Goal: Task Accomplishment & Management: Manage account settings

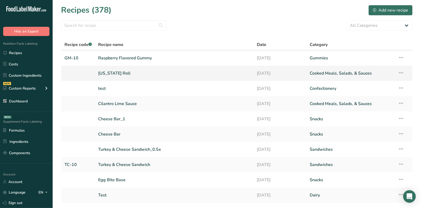
click at [119, 72] on link "[US_STATE] Roll" at bounding box center [174, 73] width 152 height 11
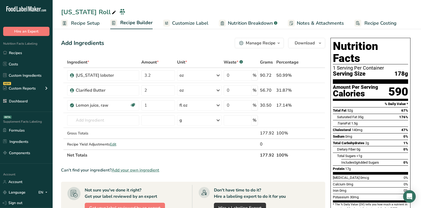
click at [134, 172] on span "Add your own ingredient" at bounding box center [136, 170] width 48 height 6
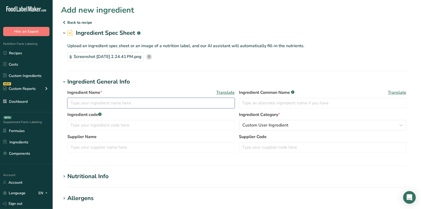
click at [131, 101] on input "text" at bounding box center [150, 103] width 167 height 11
click at [152, 57] on rect at bounding box center [149, 57] width 6 height 6
click at [149, 101] on input "Unbleached Enriched Flour" at bounding box center [150, 103] width 167 height 11
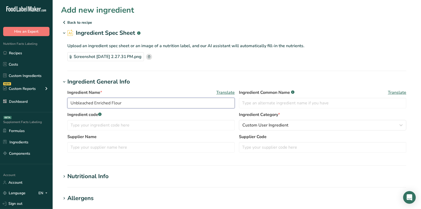
paste input "New England Split-top"
type input "New England Split-top Roll"
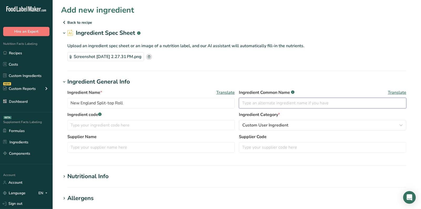
click at [286, 103] on input "text" at bounding box center [322, 103] width 167 height 11
type input "Roll"
click at [89, 173] on div "Nutritional Info" at bounding box center [87, 176] width 41 height 9
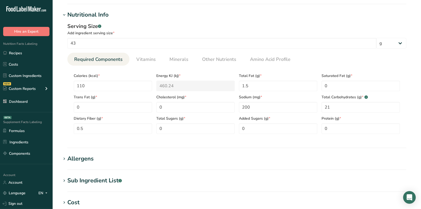
scroll to position [147, 0]
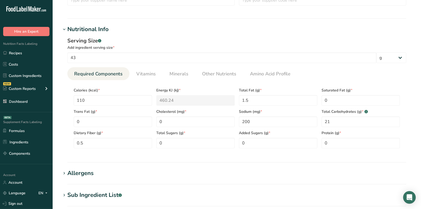
drag, startPoint x: 181, startPoint y: 135, endPoint x: 136, endPoint y: 136, distance: 45.3
click at [136, 137] on div "Calories (kcal) * 110 Energy KJ (kj) * 460.24 Total Fat (g) * 1.5 Saturated Fat…" at bounding box center [237, 116] width 331 height 64
click at [169, 149] on section "Calories (kcal) * 110 Energy KJ (kj) * 460.24 Total Fat (g) * 1.5 Saturated Fat…" at bounding box center [236, 116] width 339 height 72
drag, startPoint x: 169, startPoint y: 142, endPoint x: 151, endPoint y: 142, distance: 18.2
click at [158, 142] on Sugars "0" at bounding box center [195, 143] width 78 height 11
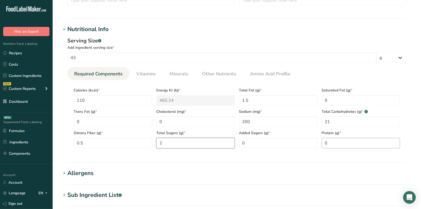
type Sugars "2"
drag, startPoint x: 353, startPoint y: 138, endPoint x: 350, endPoint y: 138, distance: 3.2
click at [350, 138] on input "0" at bounding box center [361, 143] width 78 height 11
click at [344, 141] on input "0" at bounding box center [361, 143] width 78 height 11
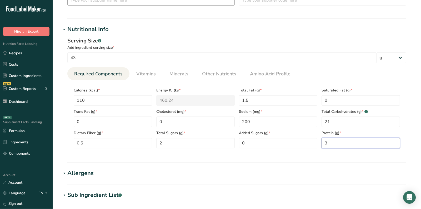
type input "3"
click at [83, 171] on div "Allergens" at bounding box center [80, 173] width 26 height 9
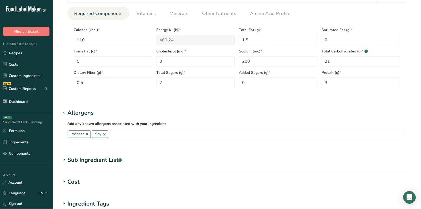
click at [88, 160] on div "Sub Ingredient List .a-a{fill:#347362;}.b-a{fill:#fff;}" at bounding box center [94, 160] width 54 height 9
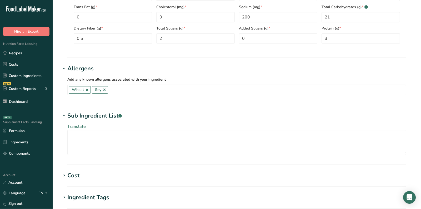
scroll to position [252, 0]
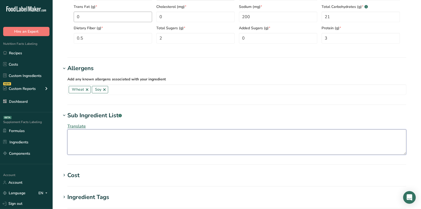
click at [96, 139] on textarea at bounding box center [236, 141] width 339 height 25
paste textarea "(Enriched Wheat Flour [Wheat Flour, Malted Barley Flour, Niacin, Reduced Iron, …"
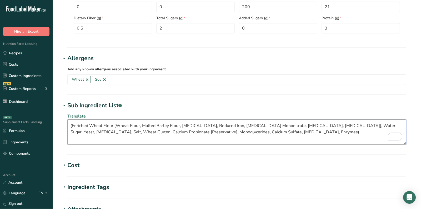
scroll to position [272, 0]
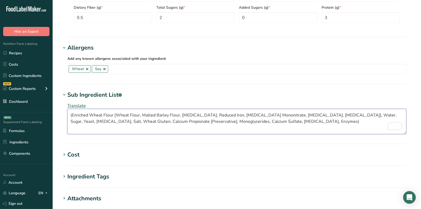
click at [70, 113] on textarea "(Enriched Wheat Flour [Wheat Flour, Malted Barley Flour, Niacin, Reduced Iron, …" at bounding box center [236, 121] width 339 height 25
click at [289, 122] on textarea "Enriched Wheat Flour [Wheat Flour, Malted Barley Flour, Niacin, Reduced Iron, T…" at bounding box center [236, 121] width 339 height 25
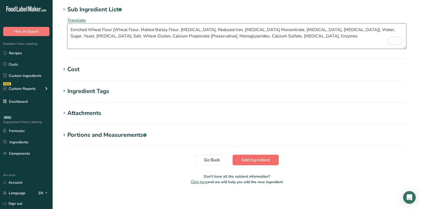
type textarea "Enriched Wheat Flour [Wheat Flour, Malted Barley Flour, Niacin, Reduced Iron, T…"
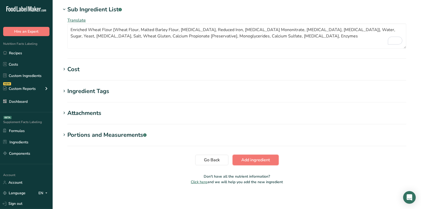
click at [258, 157] on span "Add ingredient" at bounding box center [255, 160] width 29 height 6
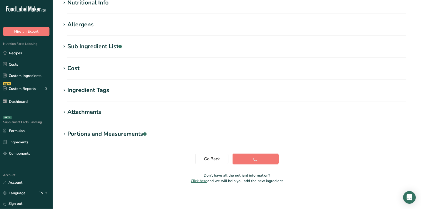
scroll to position [74, 0]
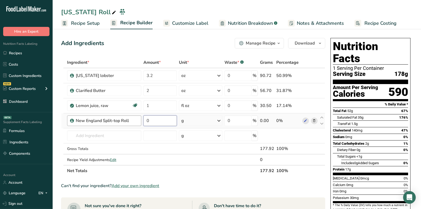
drag, startPoint x: 154, startPoint y: 120, endPoint x: 139, endPoint y: 120, distance: 14.7
click at [144, 120] on input "0" at bounding box center [159, 120] width 33 height 11
type input "43"
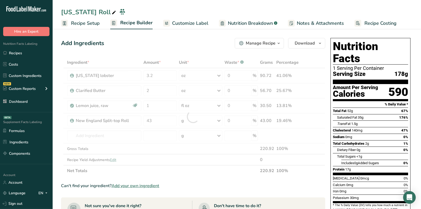
click at [389, 120] on div "Trans Fat 1.5g" at bounding box center [372, 123] width 71 height 7
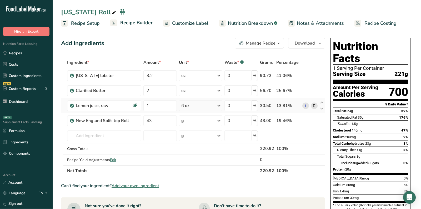
click at [192, 102] on div "fl oz" at bounding box center [200, 105] width 43 height 11
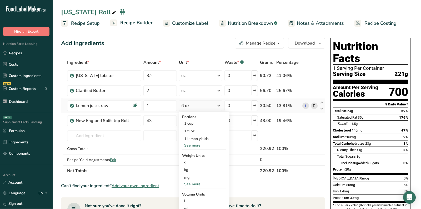
click at [193, 183] on div "See more" at bounding box center [204, 184] width 44 height 6
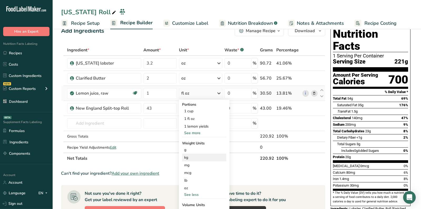
scroll to position [21, 0]
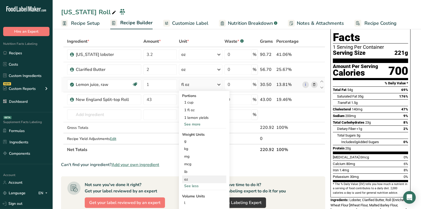
click at [195, 180] on div "oz" at bounding box center [204, 179] width 44 height 8
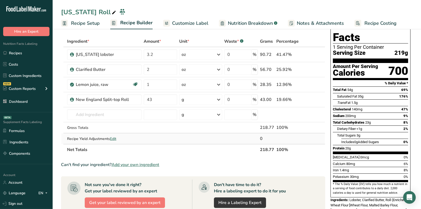
scroll to position [0, 0]
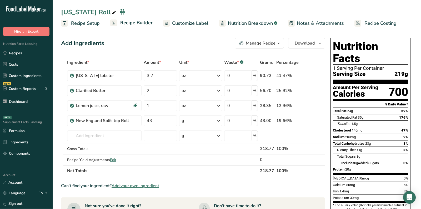
click at [179, 32] on section "Add Ingredients Manage Recipe Delete Recipe Duplicate Recipe Scale Recipe Save …" at bounding box center [237, 196] width 368 height 338
click at [181, 22] on span "Customize Label" at bounding box center [190, 23] width 36 height 7
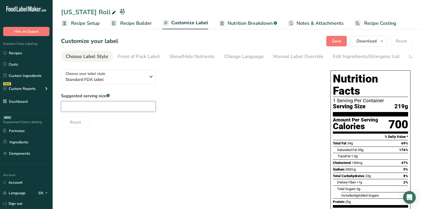
click at [114, 106] on input "text" at bounding box center [108, 106] width 95 height 11
type input "1 roll"
click at [331, 42] on button "Save" at bounding box center [336, 41] width 21 height 11
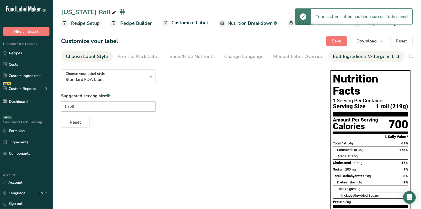
click at [344, 56] on div "Edit Ingredients/Allergens List" at bounding box center [366, 56] width 67 height 7
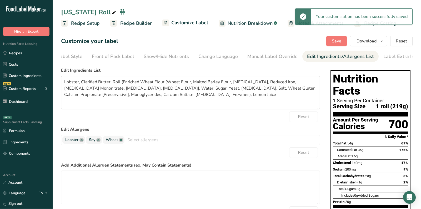
scroll to position [0, 31]
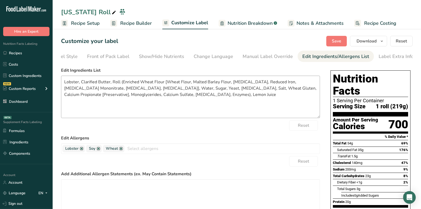
drag, startPoint x: 318, startPoint y: 109, endPoint x: 320, endPoint y: 118, distance: 8.9
click at [320, 118] on textarea "Lobster, Clarified Butter, Roll (Enriched Wheat Flour [Wheat Flour, Malted Barl…" at bounding box center [190, 97] width 259 height 42
click at [241, 98] on textarea "Lobster, Clarified Butter, Roll (Enriched Wheat Flour [Wheat Flour, Malted Barl…" at bounding box center [190, 97] width 259 height 42
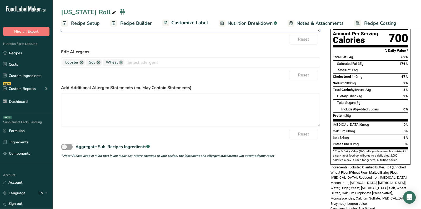
scroll to position [0, 0]
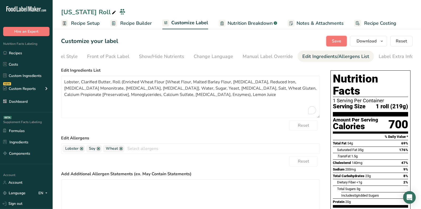
drag, startPoint x: 336, startPoint y: 39, endPoint x: 362, endPoint y: 66, distance: 38.0
click at [336, 39] on span "Save" at bounding box center [336, 41] width 9 height 6
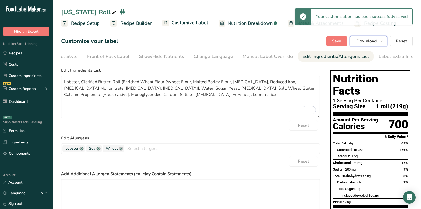
click at [380, 46] on button "Download" at bounding box center [368, 41] width 37 height 11
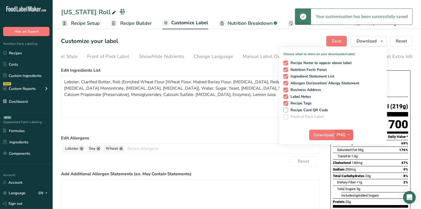
click at [345, 135] on span "PNG" at bounding box center [341, 135] width 9 height 6
click at [342, 171] on link "PDF" at bounding box center [344, 171] width 17 height 9
click at [300, 93] on div "Recipe Name to appear above label Nutrition Facts Panel Ingredient Statement Li…" at bounding box center [333, 88] width 108 height 61
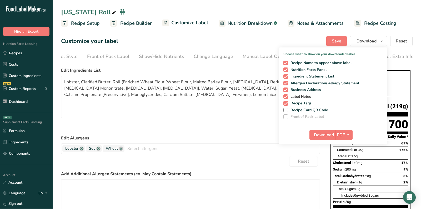
click at [300, 98] on span "Label Notes" at bounding box center [299, 96] width 23 height 5
click at [287, 98] on input "Label Notes" at bounding box center [284, 96] width 3 height 3
checkbox input "false"
click at [300, 102] on span "Recipe Tags" at bounding box center [300, 103] width 24 height 5
click at [287, 102] on input "Recipe Tags" at bounding box center [284, 102] width 3 height 3
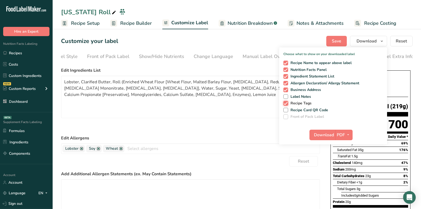
checkbox input "false"
click at [299, 89] on span "Business Address" at bounding box center [304, 89] width 33 height 5
click at [287, 89] on input "Business Address" at bounding box center [284, 89] width 3 height 3
checkbox input "false"
click at [323, 135] on span "Download" at bounding box center [324, 135] width 20 height 6
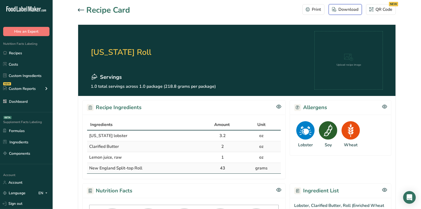
click at [340, 9] on div "Download" at bounding box center [345, 9] width 26 height 6
click at [80, 10] on icon at bounding box center [81, 9] width 6 height 3
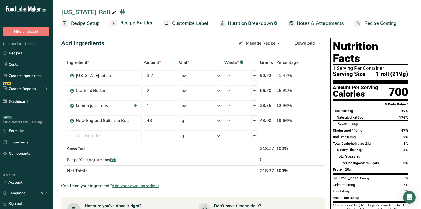
click at [186, 26] on span "Customize Label" at bounding box center [190, 23] width 36 height 7
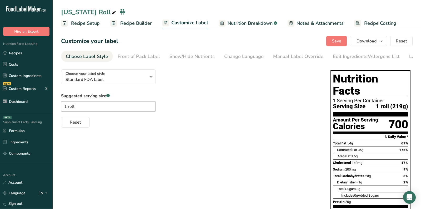
click at [245, 24] on span "Nutrition Breakdown" at bounding box center [250, 23] width 45 height 7
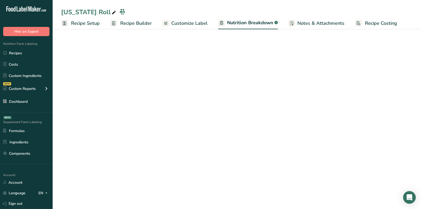
select select "Calories"
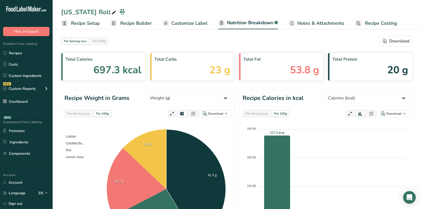
scroll to position [222, 0]
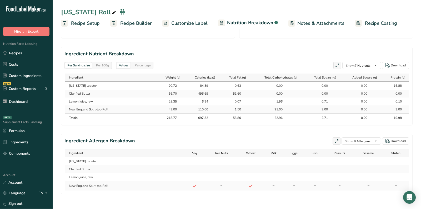
drag, startPoint x: 195, startPoint y: 116, endPoint x: 223, endPoint y: 116, distance: 27.6
click at [223, 116] on tr "Totals 218.77 697.32 53.80 22.96 2.71 0.00 19.98" at bounding box center [237, 117] width 344 height 8
click at [219, 122] on section "Ingredient Nutrient Breakdown Per Serving size Per 100g Values Percentage Show:…" at bounding box center [237, 86] width 352 height 78
drag, startPoint x: 197, startPoint y: 92, endPoint x: 213, endPoint y: 93, distance: 15.8
click at [213, 93] on div "496.69" at bounding box center [201, 93] width 31 height 5
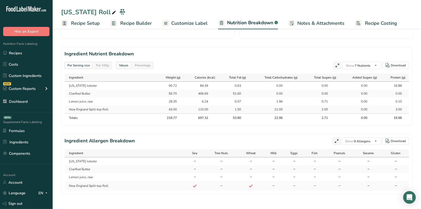
click at [86, 29] on link "Recipe Setup" at bounding box center [80, 23] width 39 height 12
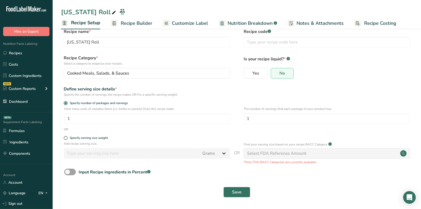
scroll to position [9, 0]
click at [31, 57] on link "Recipes" at bounding box center [26, 53] width 53 height 10
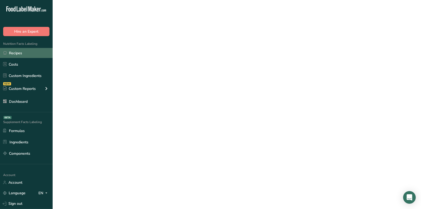
click at [31, 57] on link "Recipes" at bounding box center [26, 53] width 53 height 10
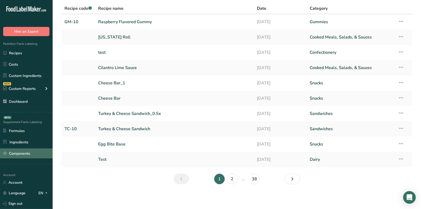
scroll to position [34, 0]
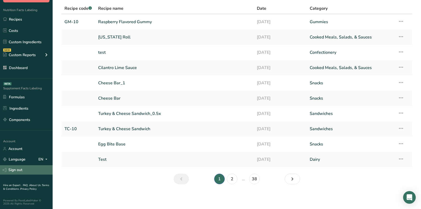
click at [16, 168] on link "Sign out" at bounding box center [26, 169] width 53 height 9
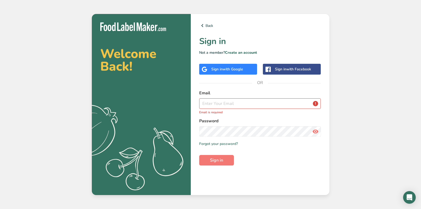
click at [283, 171] on div "Back Sign in Not a member? Create an account Sign in with Google Sign in with F…" at bounding box center [260, 104] width 139 height 181
click at [242, 105] on input "email" at bounding box center [260, 103] width 122 height 11
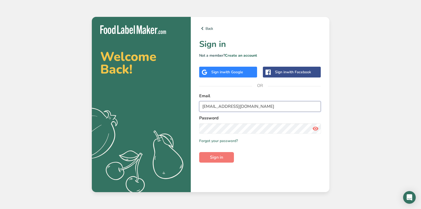
type input "go@globalgotrades.com"
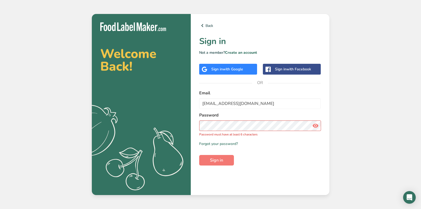
click at [315, 122] on icon at bounding box center [315, 125] width 6 height 9
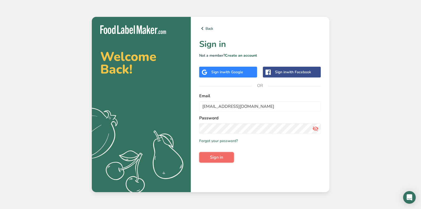
click at [218, 157] on span "Sign in" at bounding box center [216, 157] width 13 height 6
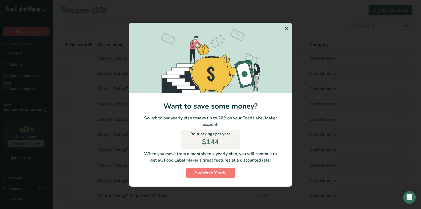
click at [285, 27] on icon "Switch to Yearly Modal" at bounding box center [286, 28] width 6 height 9
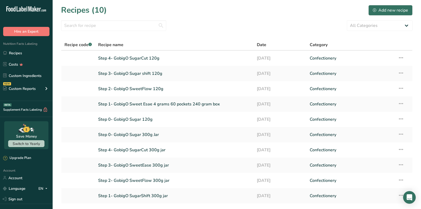
click at [211, 4] on div "Recipes (10) Add new recipe" at bounding box center [237, 10] width 352 height 12
click at [136, 116] on link "Step 0- GobigO Sugar 120g" at bounding box center [174, 119] width 152 height 11
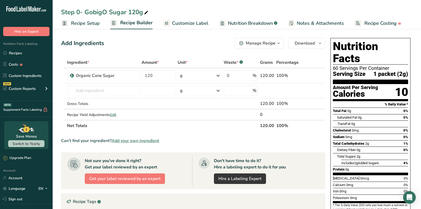
click at [184, 44] on div "Add Ingredients Manage Recipe Delete Recipe Duplicate Recipe Scale Recipe Save …" at bounding box center [193, 43] width 264 height 11
click at [33, 51] on link "Recipes" at bounding box center [26, 53] width 53 height 10
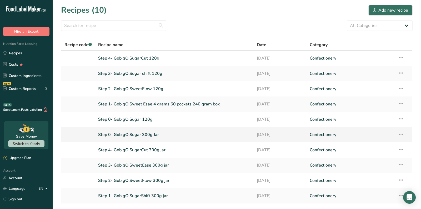
scroll to position [36, 0]
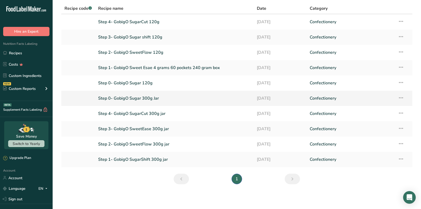
click at [132, 98] on link "Step 0- GobigO Sugar 300g Jar" at bounding box center [174, 98] width 152 height 11
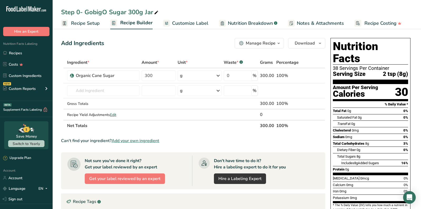
click at [135, 44] on div "Add Ingredients Manage Recipe Delete Recipe Duplicate Recipe Scale Recipe Save …" at bounding box center [193, 43] width 264 height 11
click at [33, 54] on link "Recipes" at bounding box center [26, 53] width 53 height 10
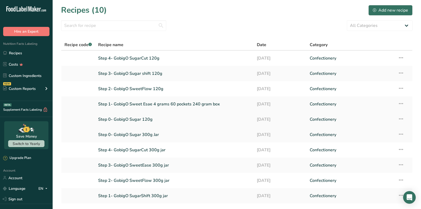
click at [132, 115] on link "Step 0- GobigO Sugar 120g" at bounding box center [174, 119] width 152 height 11
click at [118, 22] on input "text" at bounding box center [113, 25] width 105 height 11
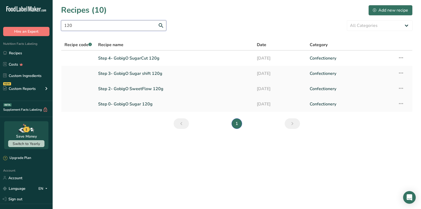
type input "120"
click at [152, 86] on link "Step 2- GobigO SweetFlow 120g" at bounding box center [174, 88] width 152 height 11
click at [148, 69] on link "Step 3- GobigO Sugar shift 120g" at bounding box center [174, 73] width 152 height 11
click at [145, 55] on link "Step 4- GobigO SugarCut 120g" at bounding box center [174, 58] width 152 height 11
drag, startPoint x: 145, startPoint y: 55, endPoint x: 123, endPoint y: 27, distance: 35.3
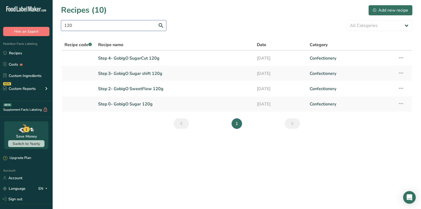
click at [123, 27] on input "120" at bounding box center [113, 25] width 105 height 11
click at [132, 21] on input "120" at bounding box center [113, 25] width 105 height 11
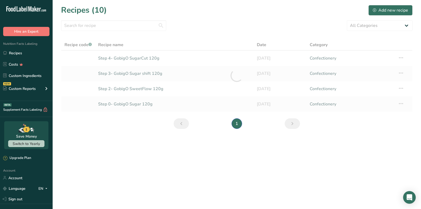
click at [239, 29] on div "All Categories Baked Goods Beverages Confectionery Cooked Meals, Salads, & Sauc…" at bounding box center [237, 25] width 352 height 11
click at [107, 27] on input "text" at bounding box center [113, 25] width 105 height 11
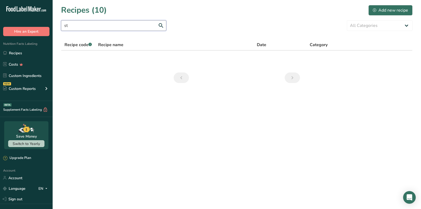
type input "s"
click at [264, 19] on section "Recipes (10) Add new recipe All Categories Baked Goods Beverages Confectionery …" at bounding box center [237, 45] width 368 height 91
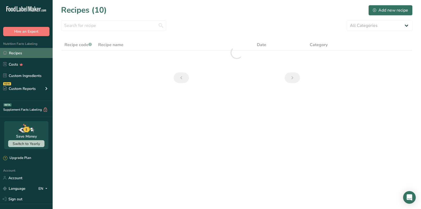
click at [26, 51] on link "Recipes" at bounding box center [26, 53] width 53 height 10
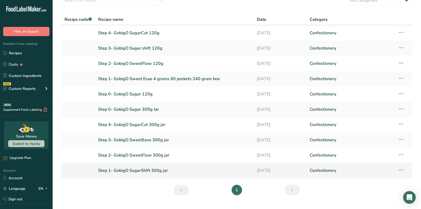
scroll to position [24, 0]
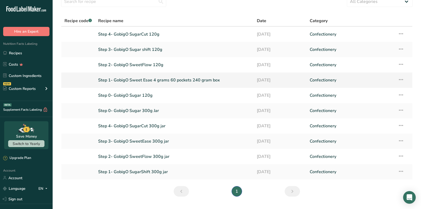
click at [144, 79] on link "Step 1- GobigO Sweet Esae 4 grams 60 pockets 240 gram box" at bounding box center [174, 79] width 152 height 11
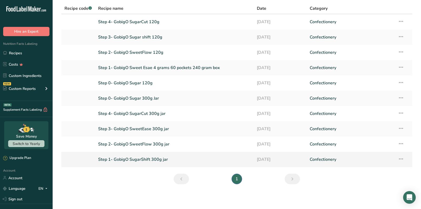
scroll to position [0, 0]
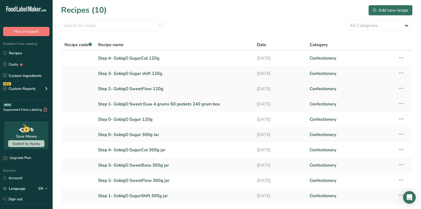
click at [27, 78] on link "Custom Ingredients" at bounding box center [26, 76] width 53 height 10
click at [21, 74] on link "Custom Ingredients" at bounding box center [26, 76] width 53 height 10
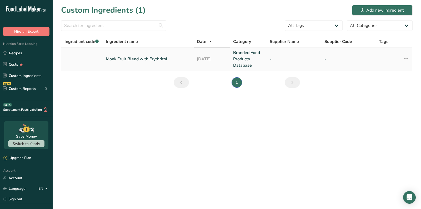
click at [174, 57] on link "Monk Fruit Blend with Erythritol" at bounding box center [148, 59] width 85 height 6
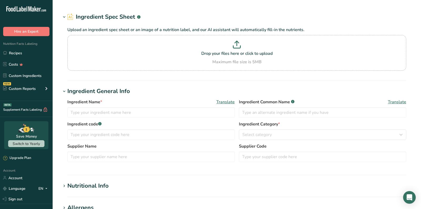
type input "Monk Fruit Blend with Erythritol"
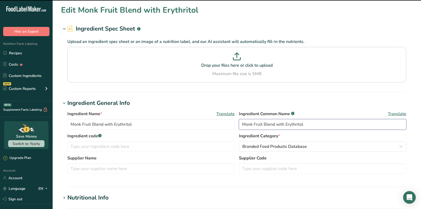
drag, startPoint x: 276, startPoint y: 123, endPoint x: 324, endPoint y: 123, distance: 48.2
click at [324, 123] on input "Monk Fruit Blend with Erythritol" at bounding box center [322, 124] width 167 height 11
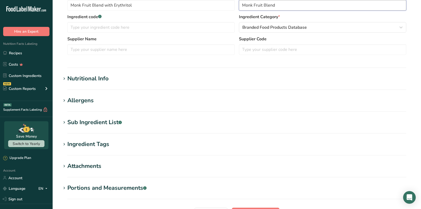
scroll to position [172, 0]
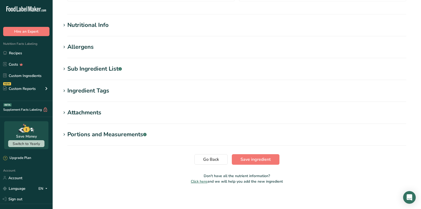
type input "Monk Fruit Blend"
click at [104, 74] on section "Sub Ingredient List .a-a{fill:#347362;}.b-a{fill:#fff;} Translate Erythritol, M…" at bounding box center [237, 72] width 352 height 16
click at [105, 67] on div "Sub Ingredient List .a-a{fill:#347362;}.b-a{fill:#fff;}" at bounding box center [94, 68] width 54 height 9
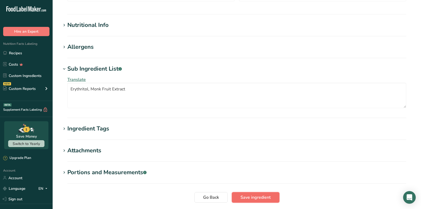
click at [251, 194] on span "Save ingredient" at bounding box center [256, 197] width 30 height 6
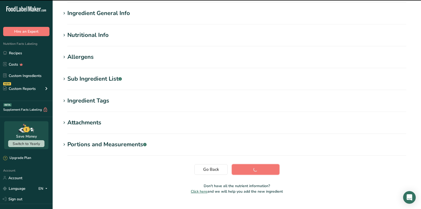
scroll to position [0, 0]
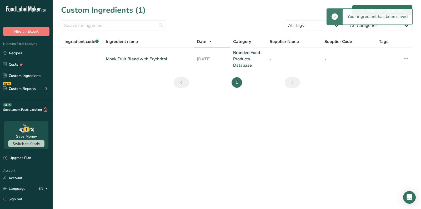
click at [41, 45] on div "Nutrition Facts Labeling Recipes Costs Custom Ingredients NEW Custom Reports Me…" at bounding box center [26, 68] width 53 height 65
click at [40, 53] on link "Recipes" at bounding box center [26, 53] width 53 height 10
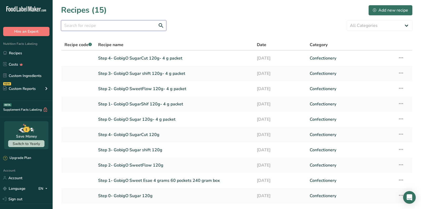
click at [119, 24] on input "text" at bounding box center [113, 25] width 105 height 11
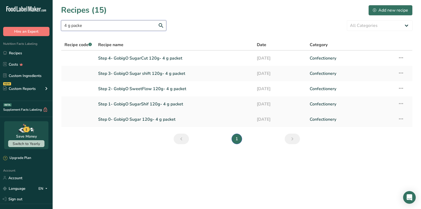
type input "4 g packe"
drag, startPoint x: 94, startPoint y: 123, endPoint x: 188, endPoint y: 125, distance: 94.3
click at [188, 125] on tr "Step 0- GobigO Sugar 120g- 4 g packet 28-08-2025 Confectionery Recipe Setup Del…" at bounding box center [236, 119] width 351 height 15
copy tr "Step 0- GobigO Sugar 120g- 4 g packet"
drag, startPoint x: 97, startPoint y: 103, endPoint x: 191, endPoint y: 104, distance: 93.7
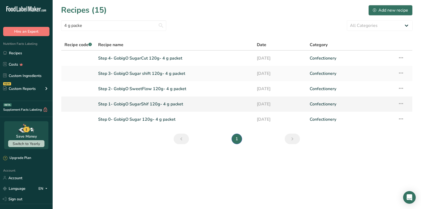
click at [191, 104] on td "Step 1- GobigO SugarShif 120g- 4 g packet" at bounding box center [174, 103] width 159 height 15
copy link "Step 1- GobigO SugarShif 120g- 4 g packet"
drag, startPoint x: 97, startPoint y: 90, endPoint x: 199, endPoint y: 89, distance: 102.1
click at [199, 89] on td "Step 2- GobigO SweetFlow 120g- 4 g packet" at bounding box center [174, 88] width 159 height 15
copy link "Step 2- GobigO SweetFlow 120g- 4 g packet"
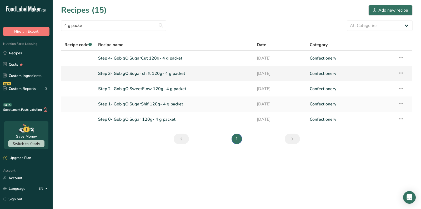
click at [86, 74] on link at bounding box center [77, 73] width 27 height 11
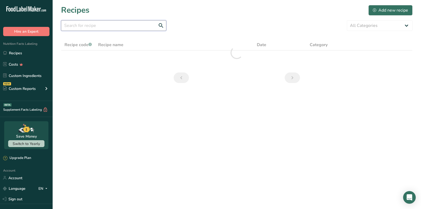
click at [106, 23] on input "text" at bounding box center [113, 25] width 105 height 11
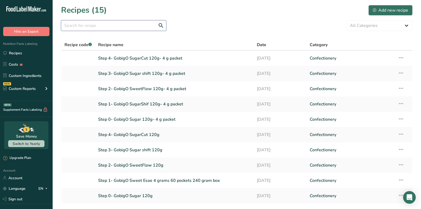
click at [106, 23] on input "text" at bounding box center [113, 25] width 105 height 11
type input "4 g pac"
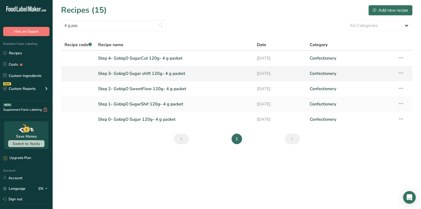
drag, startPoint x: 97, startPoint y: 73, endPoint x: 202, endPoint y: 77, distance: 104.3
click at [202, 77] on td "Step 3- GobigO Sugar shift 120g- 4 g packet" at bounding box center [174, 73] width 159 height 15
copy link "Step 3- GobigO Sugar shift 120g- 4 g packet"
drag, startPoint x: 98, startPoint y: 57, endPoint x: 111, endPoint y: 28, distance: 31.7
click at [179, 9] on div "Recipes (15) Add new recipe" at bounding box center [237, 10] width 352 height 12
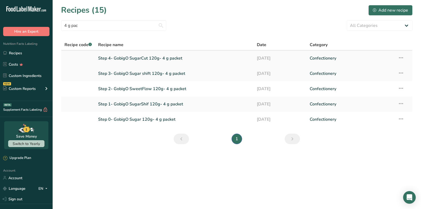
drag, startPoint x: 99, startPoint y: 57, endPoint x: 204, endPoint y: 59, distance: 105.6
click at [204, 59] on td "Step 4- GobigO SugarCut 120g- 4 g packet" at bounding box center [174, 58] width 159 height 15
copy link "Step 4- GobigO SugarCut 120g- 4 g packet"
click at [17, 201] on link "Sign out" at bounding box center [26, 198] width 53 height 9
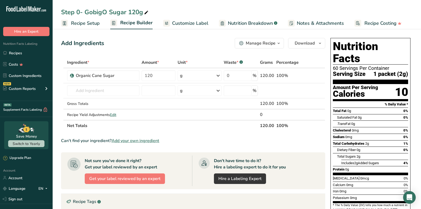
click at [248, 46] on div "Manage Recipe" at bounding box center [261, 43] width 30 height 6
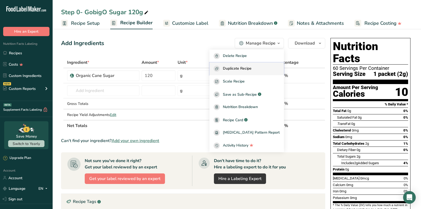
click at [247, 66] on span "Duplicate Recipe" at bounding box center [237, 69] width 29 height 6
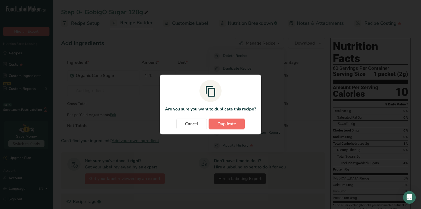
click at [238, 124] on button "Duplicate" at bounding box center [227, 123] width 36 height 11
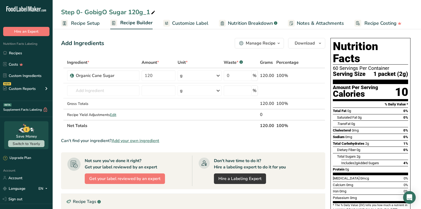
click at [152, 11] on icon at bounding box center [153, 12] width 5 height 7
type input "Step 0- GobigO Sugar 120g- 4 g packet"
click at [204, 40] on div "Add Ingredients Manage Recipe Delete Recipe Duplicate Recipe Scale Recipe Save …" at bounding box center [193, 43] width 264 height 11
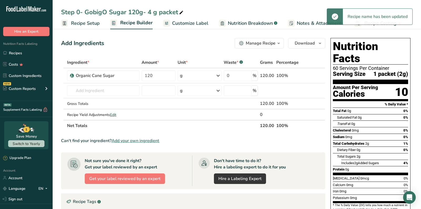
click at [95, 22] on span "Recipe Setup" at bounding box center [85, 23] width 29 height 7
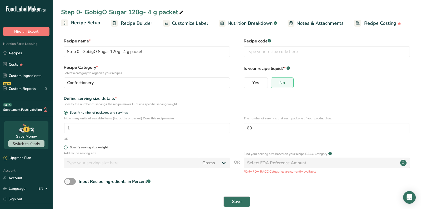
click at [78, 148] on div "Specify serving size weight" at bounding box center [89, 147] width 38 height 4
click at [67, 148] on input "Specify serving size weight" at bounding box center [65, 147] width 3 height 3
radio input "true"
radio input "false"
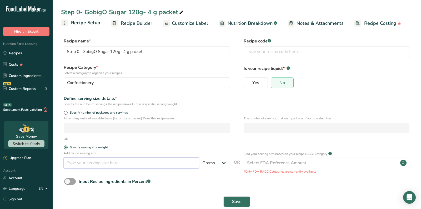
click at [81, 166] on input "number" at bounding box center [132, 162] width 136 height 11
type input "4"
click at [235, 197] on button "Save" at bounding box center [236, 201] width 27 height 11
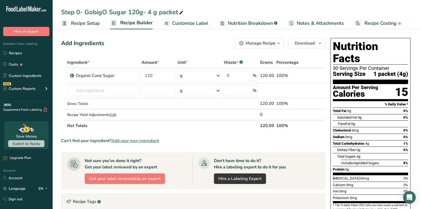
click at [128, 36] on div "Add Ingredients Manage Recipe Delete Recipe Duplicate Recipe Scale Recipe Save …" at bounding box center [194, 179] width 267 height 287
click at [133, 17] on link "Recipe Builder" at bounding box center [131, 23] width 42 height 13
click at [134, 12] on div "Step 0- GobigO Sugar 120g- 4 g packet" at bounding box center [122, 11] width 123 height 9
click at [134, 12] on input "Step 0- GobigO Sugar 120g- 4 g packet" at bounding box center [237, 11] width 352 height 9
click at [174, 17] on input "Step 0- GobigO Sugar 120g- 4 g packet" at bounding box center [237, 11] width 352 height 9
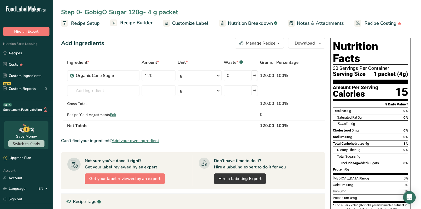
drag, startPoint x: 183, startPoint y: 13, endPoint x: 129, endPoint y: 12, distance: 54.0
click at [129, 12] on input "Step 0- GobigO Sugar 120g- 4 g packet" at bounding box center [237, 11] width 352 height 9
click at [184, 23] on span "Customize Label" at bounding box center [190, 23] width 36 height 7
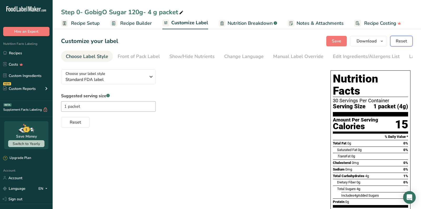
click at [403, 39] on span "Reset" at bounding box center [401, 41] width 11 height 6
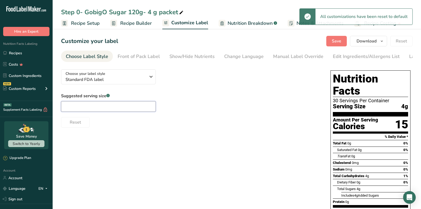
click at [119, 103] on input "text" at bounding box center [108, 106] width 95 height 11
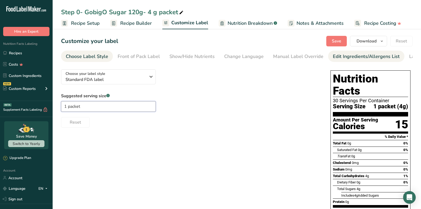
type input "1 packet"
click at [341, 56] on div "Edit Ingredients/Allergens List" at bounding box center [366, 56] width 67 height 7
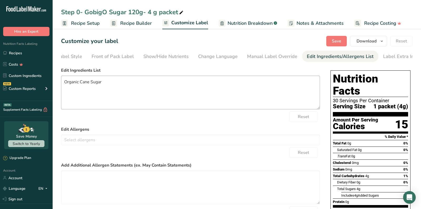
scroll to position [0, 31]
click at [344, 42] on button "Save" at bounding box center [336, 41] width 21 height 11
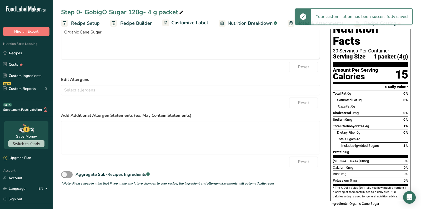
scroll to position [0, 0]
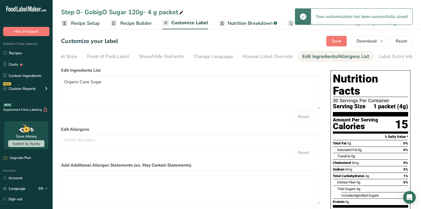
click at [131, 24] on span "Recipe Builder" at bounding box center [136, 23] width 32 height 7
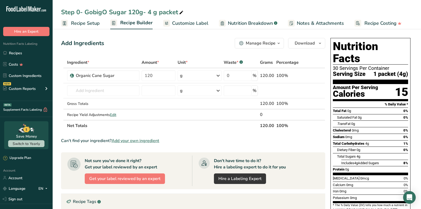
click at [88, 25] on span "Recipe Setup" at bounding box center [85, 23] width 29 height 7
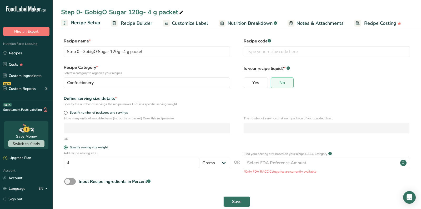
click at [138, 26] on span "Recipe Builder" at bounding box center [137, 23] width 32 height 7
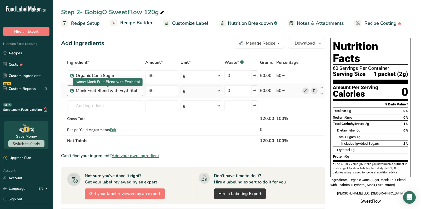
click at [112, 93] on div "Monk Fruit Blend with Erythritol" at bounding box center [108, 90] width 64 height 6
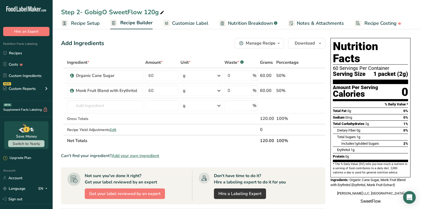
click at [174, 43] on div "Add Ingredients Manage Recipe Delete Recipe Duplicate Recipe Scale Recipe Save …" at bounding box center [193, 43] width 264 height 11
click at [252, 43] on div "Manage Recipe" at bounding box center [261, 43] width 30 height 6
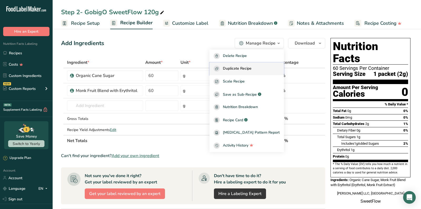
click at [252, 68] on span "Duplicate Recipe" at bounding box center [237, 69] width 29 height 6
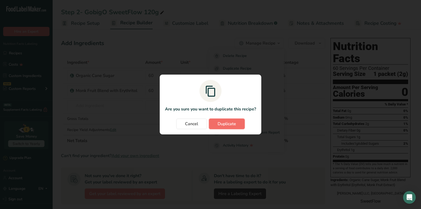
click at [233, 124] on span "Duplicate" at bounding box center [227, 124] width 18 height 6
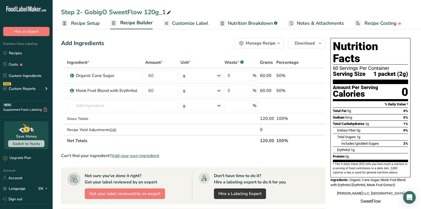
click at [193, 31] on section "Add Ingredients Manage Recipe Delete Recipe Duplicate Recipe Scale Recipe Save …" at bounding box center [237, 186] width 368 height 319
click at [191, 20] on span "Customize Label" at bounding box center [190, 23] width 36 height 7
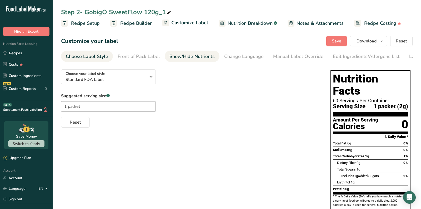
click at [182, 58] on div "Show/Hide Nutrients" at bounding box center [192, 56] width 45 height 7
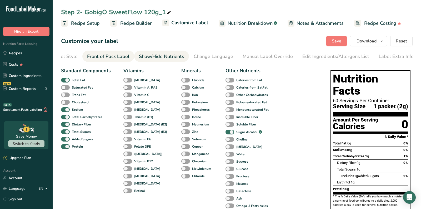
click at [117, 59] on div "Front of Pack Label" at bounding box center [108, 56] width 42 height 7
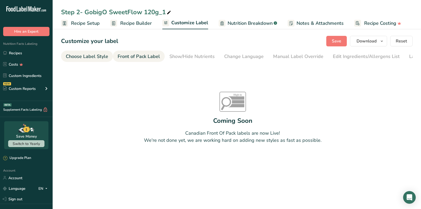
click at [81, 55] on div "Choose Label Style" at bounding box center [87, 56] width 42 height 7
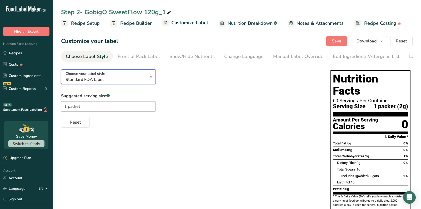
click at [93, 78] on span "Standard FDA label" at bounding box center [106, 79] width 80 height 6
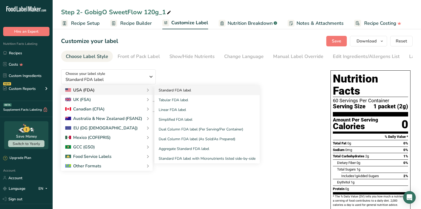
click at [172, 90] on link "Standard FDA label" at bounding box center [206, 90] width 105 height 10
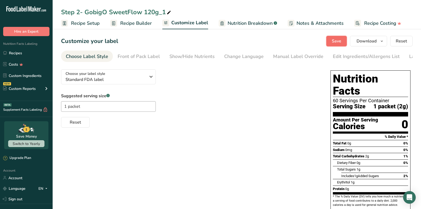
click at [334, 42] on span "Save" at bounding box center [336, 41] width 9 height 6
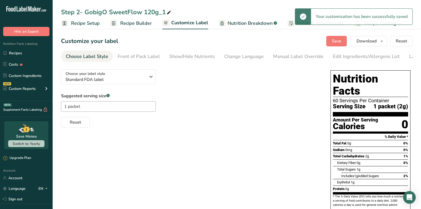
click at [157, 10] on div "Step 2- GobigO SweetFlow 120g_1" at bounding box center [116, 11] width 111 height 9
drag, startPoint x: 158, startPoint y: 9, endPoint x: 181, endPoint y: 9, distance: 22.6
click at [181, 9] on input "Step 2- GobigO SweetFlow 120g_1" at bounding box center [237, 11] width 352 height 9
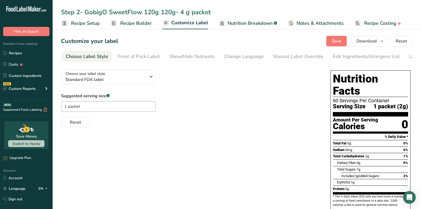
click at [151, 9] on input "Step 2- GobigO SweetFlow 120g 120g- 4 g packet" at bounding box center [237, 11] width 352 height 9
type input "Step 2- GobigO SweetFlow 120g- 4 g packet"
click at [204, 105] on div "Suggested serving size .a-a{fill:#347362;}.b-a{fill:#fff;} 1 packet Reset" at bounding box center [190, 110] width 259 height 35
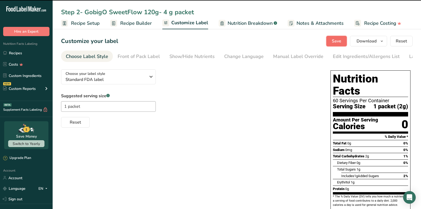
click at [332, 42] on button "Save" at bounding box center [336, 41] width 21 height 11
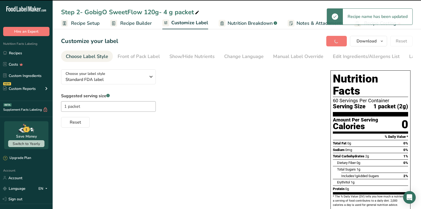
click at [249, 98] on div "Suggested serving size .a-a{fill:#347362;}.b-a{fill:#fff;} 1 packet Reset" at bounding box center [190, 110] width 259 height 35
click at [141, 21] on span "Recipe Builder" at bounding box center [136, 23] width 32 height 7
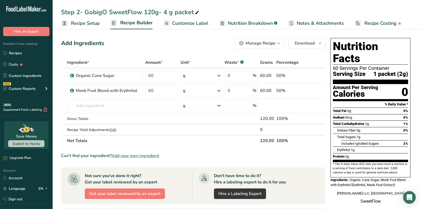
click at [85, 25] on span "Recipe Setup" at bounding box center [85, 23] width 29 height 7
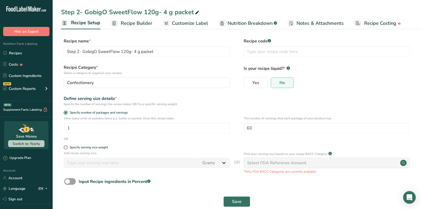
click at [67, 145] on form "Recipe name * Step 2- GobigO SweetFlow 120g- 4 g packet Recipe code .a-a{fill:#…" at bounding box center [237, 124] width 352 height 172
click at [70, 152] on p "Add recipe serving size.." at bounding box center [147, 153] width 166 height 5
click at [68, 147] on span "Specify serving size weight" at bounding box center [88, 147] width 40 height 4
click at [67, 147] on input "Specify serving size weight" at bounding box center [65, 147] width 3 height 3
radio input "true"
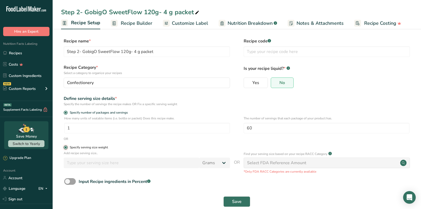
radio input "false"
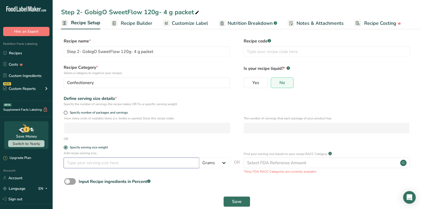
click at [74, 161] on input "number" at bounding box center [132, 162] width 136 height 11
type input "4"
click at [245, 200] on button "Save" at bounding box center [236, 201] width 27 height 11
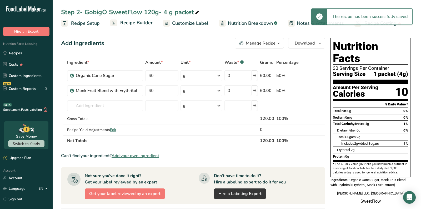
click at [198, 44] on div "Add Ingredients Manage Recipe Delete Recipe Duplicate Recipe Scale Recipe Save …" at bounding box center [193, 43] width 264 height 11
click at [196, 24] on span "Customize Label" at bounding box center [190, 23] width 36 height 7
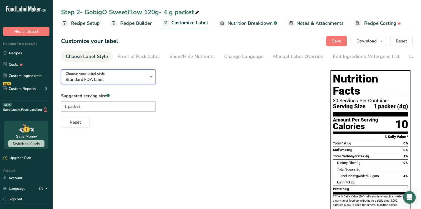
click at [103, 80] on span "Standard FDA label" at bounding box center [106, 79] width 80 height 6
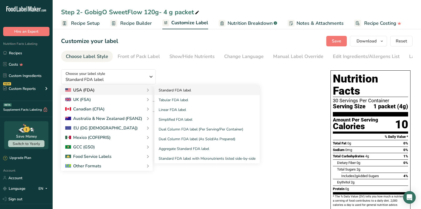
click at [175, 94] on link "Standard FDA label" at bounding box center [206, 90] width 105 height 10
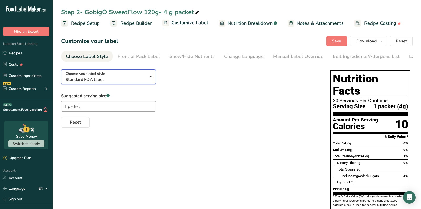
click at [106, 79] on span "Standard FDA label" at bounding box center [106, 79] width 80 height 6
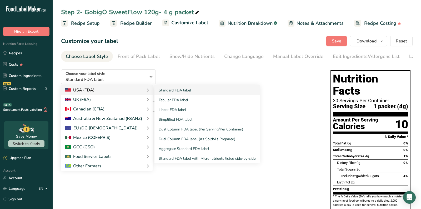
click at [106, 89] on div "USA (FDA)" at bounding box center [106, 90] width 83 height 6
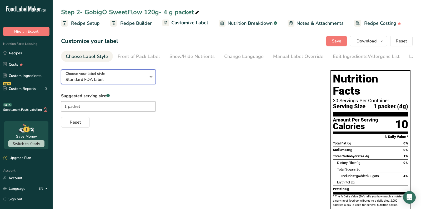
click at [133, 82] on span "Standard FDA label" at bounding box center [106, 79] width 80 height 6
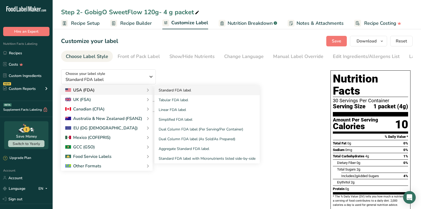
click at [180, 91] on link "Standard FDA label" at bounding box center [206, 90] width 105 height 10
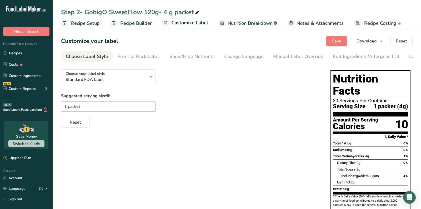
click at [195, 49] on section "Customize your label Save Download Choose what to show on your downloaded label…" at bounding box center [237, 139] width 368 height 224
click at [195, 56] on div "Show/Hide Nutrients" at bounding box center [192, 56] width 45 height 7
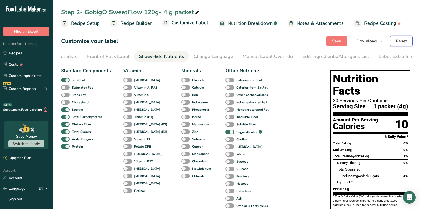
click at [405, 42] on span "Reset" at bounding box center [401, 41] width 11 height 6
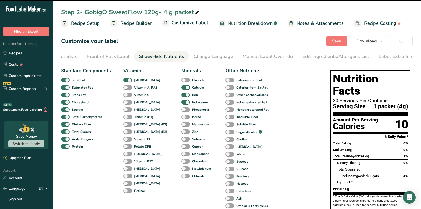
checkbox input "true"
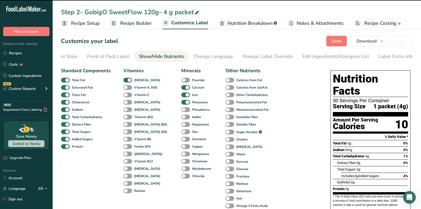
checkbox input "true"
checkbox input "false"
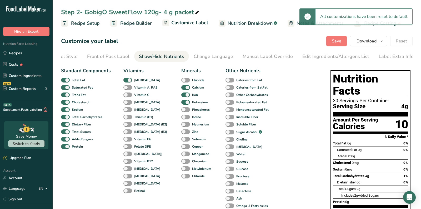
click at [283, 155] on div "Standard Components Total Fat Saturated Fat Trans Fat Cholesterol Sodium Total …" at bounding box center [190, 171] width 259 height 213
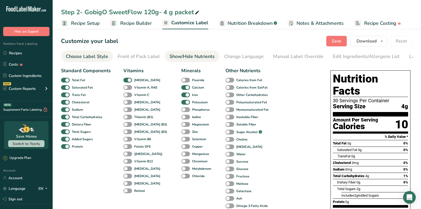
click at [80, 59] on div "Choose Label Style" at bounding box center [87, 56] width 42 height 7
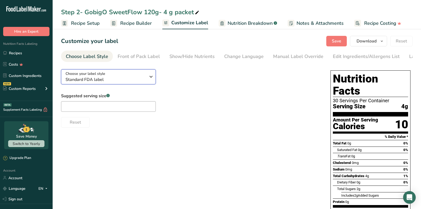
click at [113, 78] on span "Standard FDA label" at bounding box center [106, 79] width 80 height 6
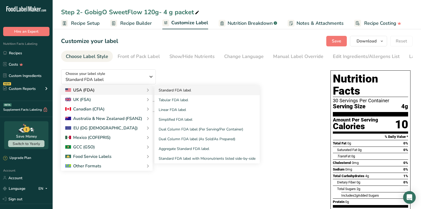
click at [170, 92] on link "Standard FDA label" at bounding box center [206, 90] width 105 height 10
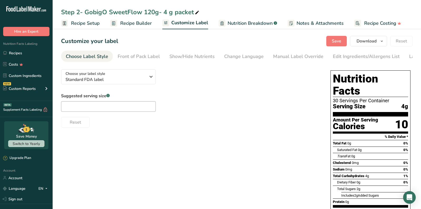
click at [111, 119] on div "Reset" at bounding box center [190, 121] width 259 height 13
click at [106, 104] on input "text" at bounding box center [108, 106] width 95 height 11
type input "1 packet"
click at [343, 40] on button "Save" at bounding box center [336, 41] width 21 height 11
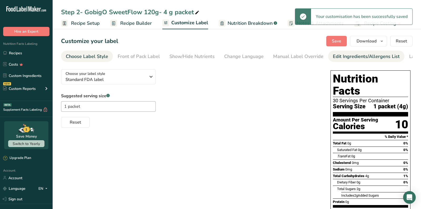
click at [359, 56] on div "Edit Ingredients/Allergens List" at bounding box center [366, 56] width 67 height 7
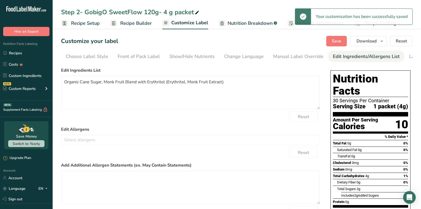
scroll to position [0, 31]
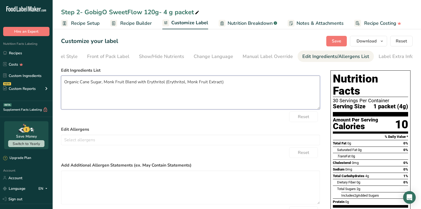
click at [241, 85] on textarea "Organic Cane Sugar, Monk Fruit Blend with Erythritol (Erythritol, Monk Fruit Ex…" at bounding box center [190, 93] width 259 height 34
click at [337, 38] on span "Save" at bounding box center [336, 41] width 9 height 6
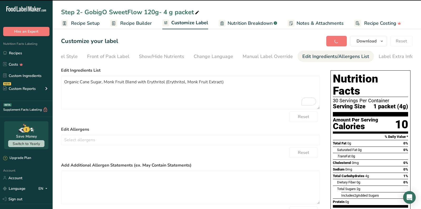
click at [139, 22] on span "Recipe Builder" at bounding box center [136, 23] width 32 height 7
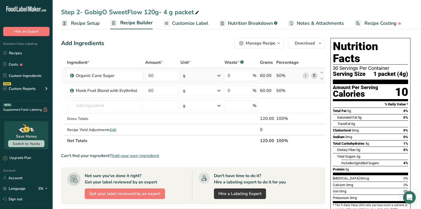
click at [192, 20] on span "Customize Label" at bounding box center [190, 23] width 36 height 7
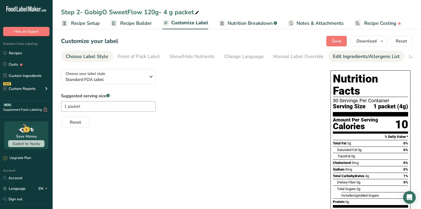
click at [369, 57] on div "Edit Ingredients/Allergens List" at bounding box center [366, 56] width 67 height 7
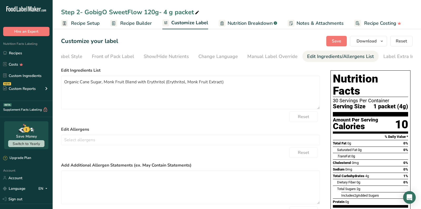
scroll to position [0, 31]
click at [149, 84] on textarea "Organic Cane Sugar, Monk Fruit Blend with Erythritol (Erythritol, Monk Fruit Ex…" at bounding box center [190, 93] width 259 height 34
click at [158, 84] on textarea "Organic Cane Sugar, Monk Fruit Blend with Erythritol (Erythritol, Monk Fruit Ex…" at bounding box center [190, 93] width 259 height 34
type textarea "Organic Cane Sugar, Monk Fruit Blend (Erythritol, Monk Fruit Extract)"
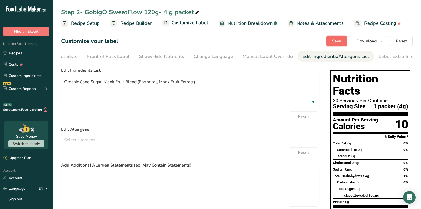
click at [337, 41] on span "Save" at bounding box center [336, 41] width 9 height 6
click at [142, 24] on span "Recipe Builder" at bounding box center [136, 23] width 32 height 7
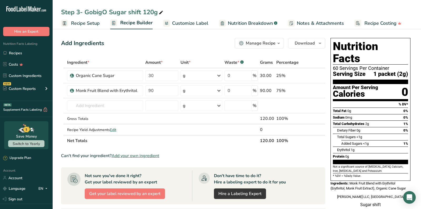
click at [216, 38] on div "Add Ingredients Manage Recipe Delete Recipe Duplicate Recipe Scale Recipe Save …" at bounding box center [193, 43] width 264 height 11
click at [274, 40] on div "Manage Recipe" at bounding box center [261, 43] width 30 height 6
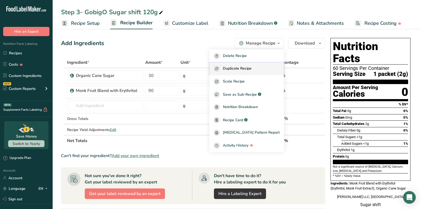
click at [238, 69] on span "Duplicate Recipe" at bounding box center [237, 69] width 29 height 6
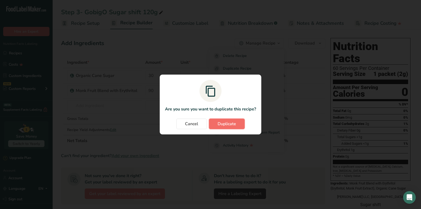
click at [220, 126] on span "Duplicate" at bounding box center [227, 124] width 18 height 6
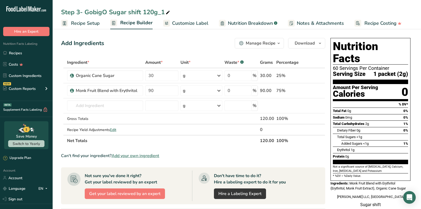
click at [168, 13] on icon at bounding box center [168, 12] width 5 height 7
type input "Step 3- GobigO Sugar shift 120g- 4 g packet"
click at [185, 36] on div "Add Ingredients Manage Recipe Delete Recipe Duplicate Recipe Scale Recipe Save …" at bounding box center [194, 187] width 267 height 302
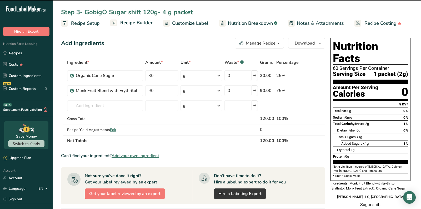
click at [88, 25] on span "Recipe Setup" at bounding box center [85, 23] width 29 height 7
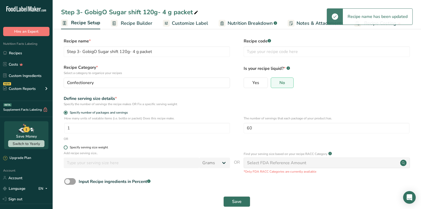
click at [75, 148] on div "Specify serving size weight" at bounding box center [89, 147] width 38 height 4
click at [67, 148] on input "Specify serving size weight" at bounding box center [65, 147] width 3 height 3
radio input "true"
radio input "false"
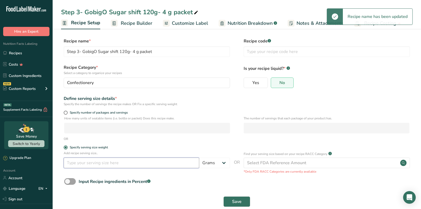
click at [80, 159] on input "number" at bounding box center [132, 162] width 136 height 11
click at [89, 162] on input "number" at bounding box center [132, 162] width 136 height 11
type input "4"
click at [233, 198] on span "Save" at bounding box center [236, 201] width 9 height 6
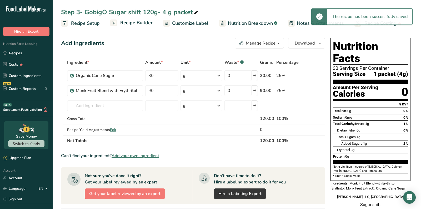
click at [190, 44] on div "Add Ingredients Manage Recipe Delete Recipe Duplicate Recipe Scale Recipe Save …" at bounding box center [193, 43] width 264 height 11
click at [196, 16] on div at bounding box center [196, 11] width 6 height 9
click at [197, 23] on span "Customize Label" at bounding box center [190, 23] width 36 height 7
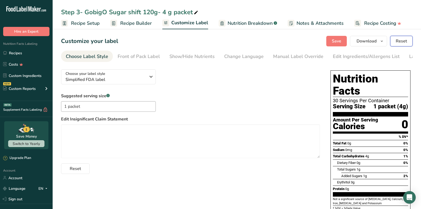
click at [399, 40] on span "Reset" at bounding box center [401, 41] width 11 height 6
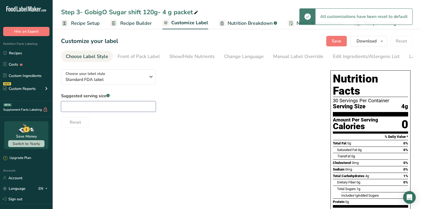
click at [104, 108] on input "text" at bounding box center [108, 106] width 95 height 11
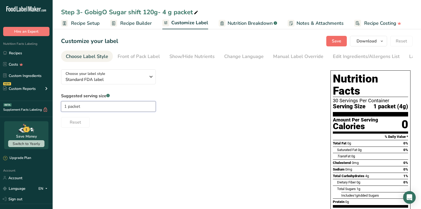
type input "1 packet"
click at [341, 39] on span "Save" at bounding box center [336, 41] width 9 height 6
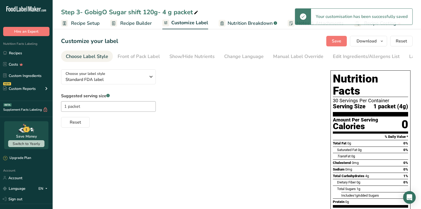
click at [328, 98] on div "Nutrition Facts 30 Servings Per Container Serving Size 1 packet (4g) Amount Per…" at bounding box center [370, 165] width 84 height 195
click at [151, 24] on span "Recipe Builder" at bounding box center [136, 23] width 32 height 7
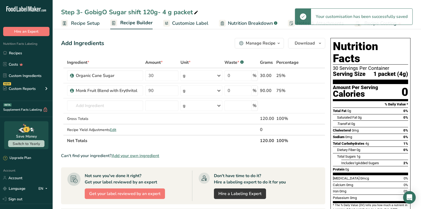
click at [97, 23] on span "Recipe Setup" at bounding box center [85, 23] width 29 height 7
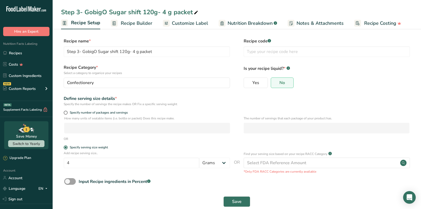
click at [124, 28] on link "Recipe Builder" at bounding box center [132, 23] width 42 height 12
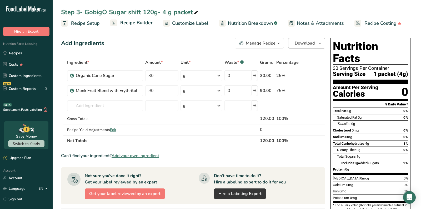
click at [188, 24] on span "Customize Label" at bounding box center [190, 23] width 36 height 7
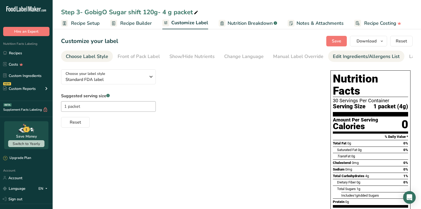
click at [369, 58] on div "Edit Ingredients/Allergens List" at bounding box center [366, 56] width 67 height 7
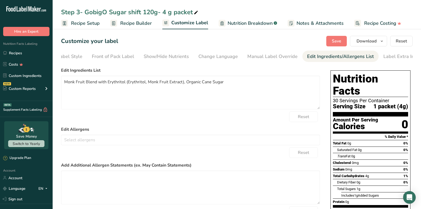
scroll to position [0, 31]
click at [117, 83] on textarea "Monk Fruit Blend with Erythritol (Erythritol, Monk Fruit Extract), Organic Cane…" at bounding box center [190, 93] width 259 height 34
type textarea "Monk Fruit Blend (Erythritol, Monk Fruit Extract), Organic Cane Sugar"
click at [336, 38] on span "Save" at bounding box center [336, 41] width 9 height 6
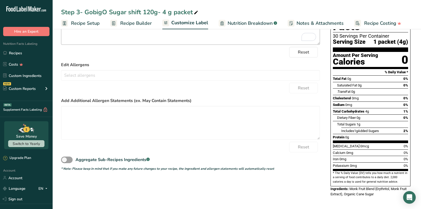
scroll to position [0, 0]
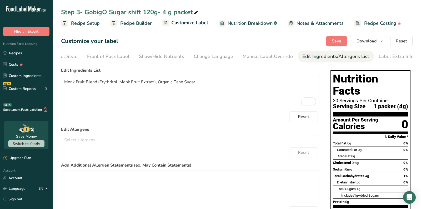
click at [139, 25] on span "Recipe Builder" at bounding box center [136, 23] width 32 height 7
click at [139, 25] on span "Recipe Builder" at bounding box center [136, 22] width 32 height 7
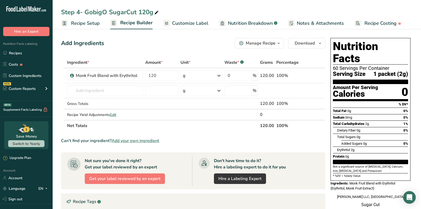
click at [215, 41] on div "Add Ingredients Manage Recipe Delete Recipe Duplicate Recipe Scale Recipe Save …" at bounding box center [193, 43] width 264 height 11
click at [258, 37] on div "Add Ingredients Manage Recipe Delete Recipe Duplicate Recipe Scale Recipe Save …" at bounding box center [194, 179] width 267 height 287
click at [256, 43] on div "Manage Recipe" at bounding box center [261, 43] width 30 height 6
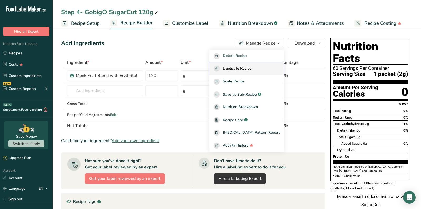
click at [248, 70] on span "Duplicate Recipe" at bounding box center [237, 69] width 29 height 6
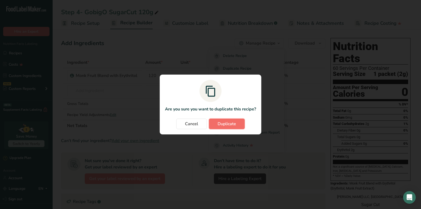
click at [232, 124] on span "Duplicate" at bounding box center [227, 124] width 18 height 6
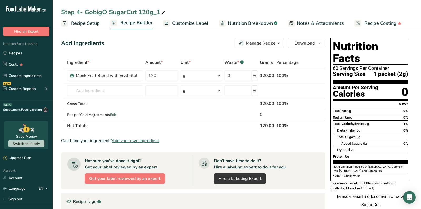
click at [162, 12] on icon at bounding box center [163, 12] width 5 height 7
type input "Step 4- GobigO SugarCut 120g- 4 g packet"
click at [193, 37] on div "Add Ingredients Manage Recipe Delete Recipe Duplicate Recipe Scale Recipe Save …" at bounding box center [194, 179] width 267 height 287
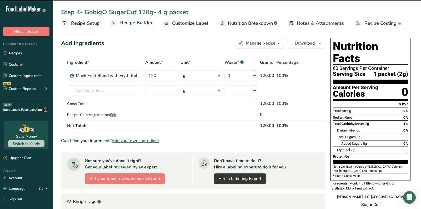
click at [191, 37] on div "Add Ingredients Manage Recipe Delete Recipe Duplicate Recipe Scale Recipe Save …" at bounding box center [194, 179] width 267 height 287
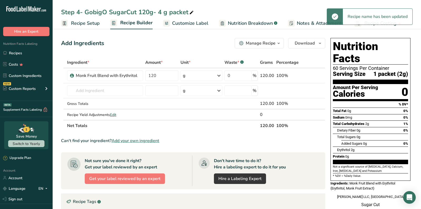
click at [88, 29] on link "Recipe Setup" at bounding box center [80, 23] width 39 height 12
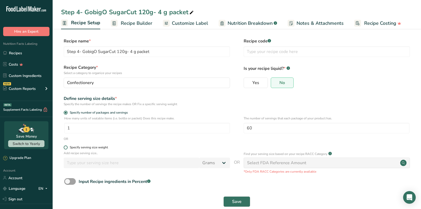
click at [70, 147] on div "Specify serving size weight" at bounding box center [89, 147] width 38 height 4
click at [67, 147] on input "Specify serving size weight" at bounding box center [65, 147] width 3 height 3
radio input "true"
radio input "false"
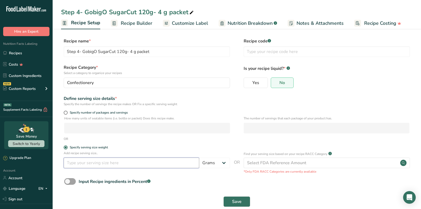
click at [77, 161] on input "number" at bounding box center [132, 162] width 136 height 11
type input "4"
click at [247, 204] on button "Save" at bounding box center [236, 201] width 27 height 11
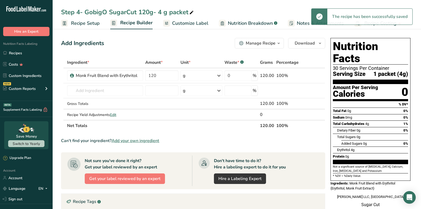
click at [186, 26] on span "Customize Label" at bounding box center [190, 23] width 36 height 7
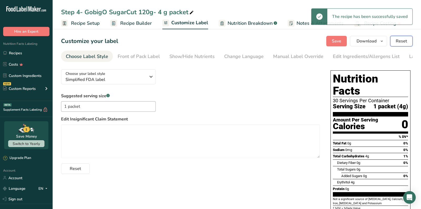
click at [396, 38] on span "Reset" at bounding box center [401, 41] width 11 height 6
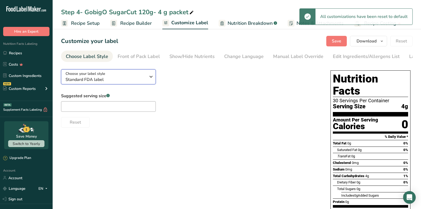
click at [98, 76] on span "Choose your label style" at bounding box center [86, 74] width 40 height 6
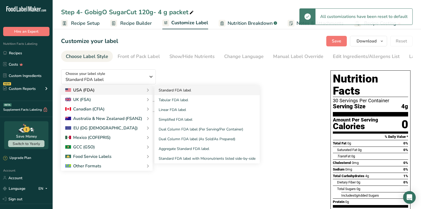
click at [166, 94] on link "Standard FDA label" at bounding box center [206, 90] width 105 height 10
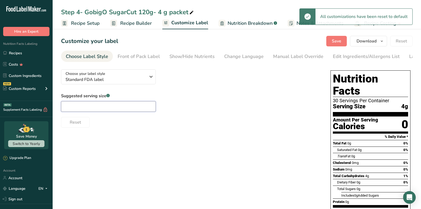
click at [120, 108] on input "text" at bounding box center [108, 106] width 95 height 11
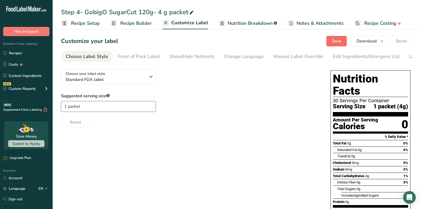
type input "1 packet"
click at [331, 39] on button "Save" at bounding box center [336, 41] width 21 height 11
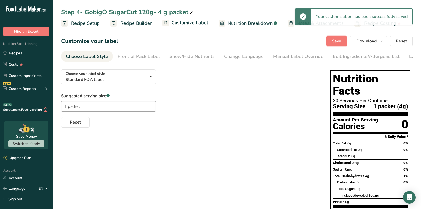
scroll to position [55, 0]
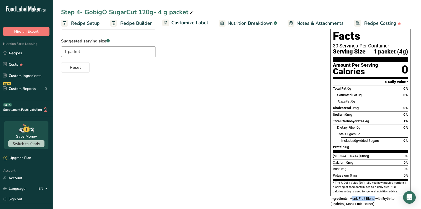
drag, startPoint x: 377, startPoint y: 190, endPoint x: 351, endPoint y: 189, distance: 25.3
click at [351, 196] on div "Ingredients: Monk Fruit Blend with Erythritol (Erythritol, Monk Fruit Extract)" at bounding box center [371, 201] width 80 height 10
click at [351, 196] on span "Monk Fruit Blend with Erythritol (Erythritol, Monk Fruit Extract)" at bounding box center [363, 200] width 65 height 9
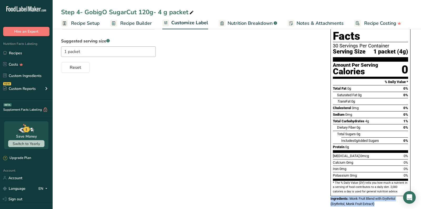
copy body "Ingredients: Monk Fruit Blend with Erythritol (Erythritol, Monk Fruit Extract)"
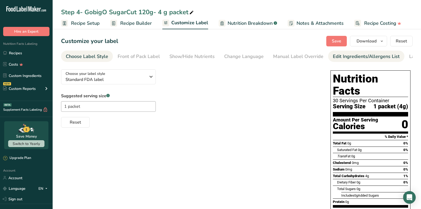
click at [353, 56] on div "Edit Ingredients/Allergens List" at bounding box center [366, 56] width 67 height 7
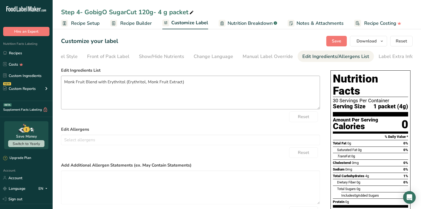
scroll to position [0, 31]
click at [117, 85] on textarea "Monk Fruit Blend with Erythritol (Erythritol, Monk Fruit Extract)" at bounding box center [190, 93] width 259 height 34
type textarea "Monk Fruit Blend (Erythritol, Monk Fruit Extract)"
click at [338, 40] on span "Save" at bounding box center [336, 41] width 9 height 6
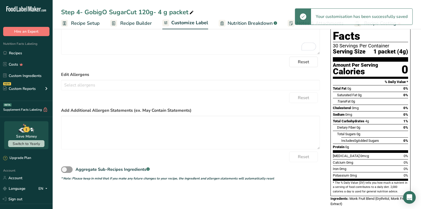
scroll to position [0, 0]
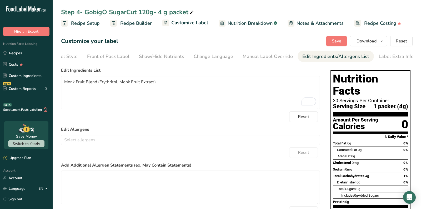
click at [139, 26] on span "Recipe Builder" at bounding box center [136, 23] width 32 height 7
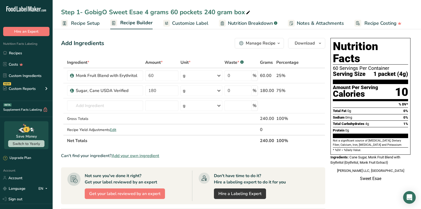
click at [269, 43] on div "Manage Recipe" at bounding box center [261, 43] width 30 height 6
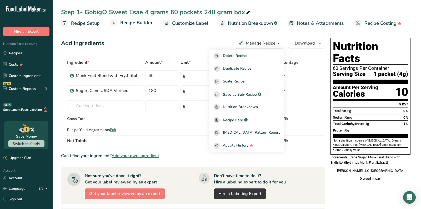
click at [183, 37] on div "Add Ingredients Manage Recipe Delete Recipe Duplicate Recipe Scale Recipe Save …" at bounding box center [194, 187] width 267 height 302
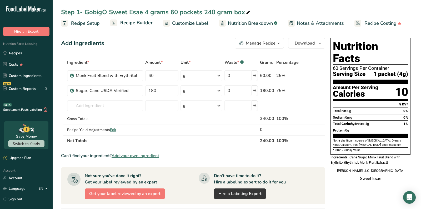
click at [177, 40] on div "Add Ingredients Manage Recipe Delete Recipe Duplicate Recipe Scale Recipe Save …" at bounding box center [193, 43] width 264 height 11
click at [254, 44] on div "Manage Recipe" at bounding box center [261, 43] width 30 height 6
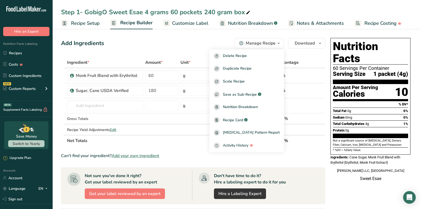
click at [195, 39] on div "Add Ingredients Manage Recipe Delete Recipe Duplicate Recipe Scale Recipe Save …" at bounding box center [193, 43] width 264 height 11
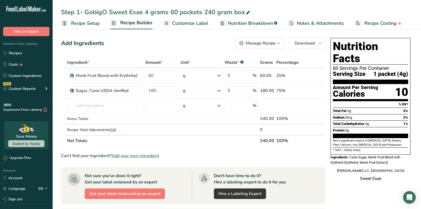
click at [251, 42] on div "Manage Recipe" at bounding box center [261, 43] width 30 height 6
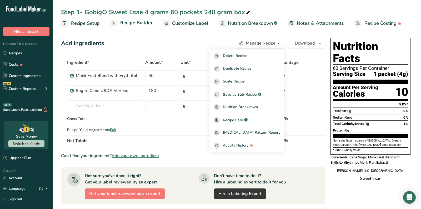
click at [196, 40] on div "Add Ingredients Manage Recipe Delete Recipe Duplicate Recipe Scale Recipe Save …" at bounding box center [193, 43] width 264 height 11
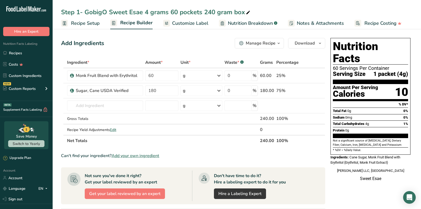
click at [251, 40] on div "Manage Recipe" at bounding box center [261, 43] width 30 height 6
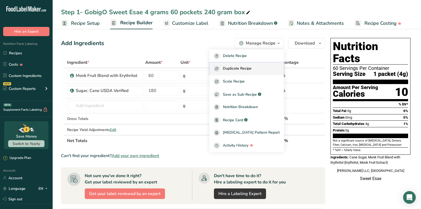
click at [245, 72] on button "Duplicate Recipe" at bounding box center [247, 68] width 74 height 13
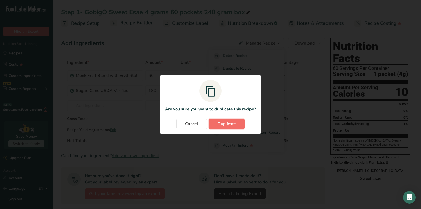
click at [222, 121] on span "Duplicate" at bounding box center [227, 124] width 18 height 6
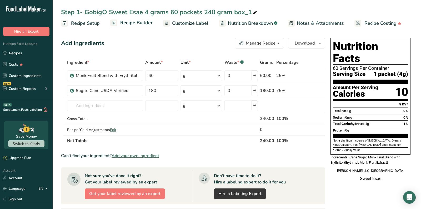
click at [258, 13] on div "Step 1- GobigO Sweet Esae 4 grams 60 pockets 240 gram box_1" at bounding box center [237, 11] width 368 height 9
click at [256, 12] on icon at bounding box center [255, 12] width 5 height 7
click at [176, 46] on div "Add Ingredients Manage Recipe Delete Recipe Duplicate Recipe Scale Recipe Save …" at bounding box center [193, 43] width 264 height 11
click at [160, 10] on div "Step 1- GobigO Sweet Esae 4 grams 60 pockets 240 gram box_1" at bounding box center [159, 11] width 197 height 9
drag, startPoint x: 144, startPoint y: 11, endPoint x: 274, endPoint y: 17, distance: 129.9
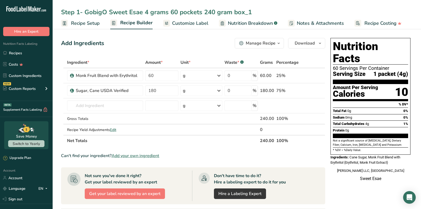
click at [274, 17] on div "Step 1- GobigO Sweet Esae 4 grams 60 pockets 240 gram box_1 Recipe Setup Recipe…" at bounding box center [237, 14] width 368 height 29
type input "Step 1- GobigO Sweet Esae 120g- 4 g packet"
click at [135, 13] on div "Step 1- GobigO Sweet Esae 120g- 4 g packet" at bounding box center [131, 11] width 140 height 9
click at [135, 8] on input "Step 1- GobigO Sweet Esae 120g- 4 g packet" at bounding box center [237, 11] width 352 height 9
click at [128, 47] on div "Add Ingredients Manage Recipe Delete Recipe Duplicate Recipe Scale Recipe Save …" at bounding box center [193, 43] width 264 height 11
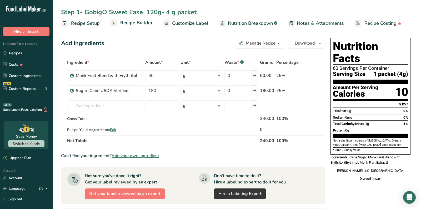
click at [146, 9] on input "Step 1- GobigO Sweet Ease 120g- 4 g packet" at bounding box center [237, 11] width 352 height 9
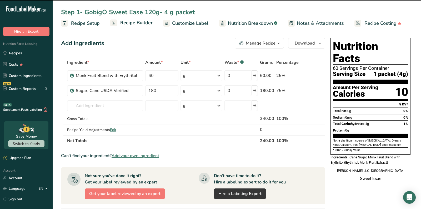
type input "Step 1- GobigO Sweet Ease 120g- 4 g packet"
click at [165, 42] on div "Add Ingredients Manage Recipe Delete Recipe Duplicate Recipe Scale Recipe Save …" at bounding box center [193, 43] width 264 height 11
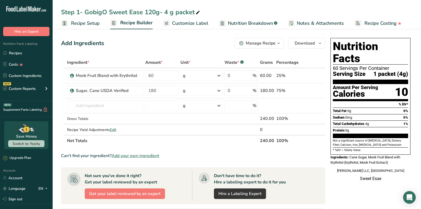
click at [88, 8] on div "Step 1- GobigO Sweet Ease 120g- 4 g packet" at bounding box center [131, 11] width 140 height 9
drag, startPoint x: 110, startPoint y: 11, endPoint x: 144, endPoint y: 11, distance: 33.7
click at [144, 11] on input "Step 1- GobigO Sweet Ease 120g- 4 g packet" at bounding box center [237, 11] width 352 height 9
click at [122, 11] on input "Step 1- GobigO GobigO SugarShif120g- 4 g packet" at bounding box center [237, 11] width 352 height 9
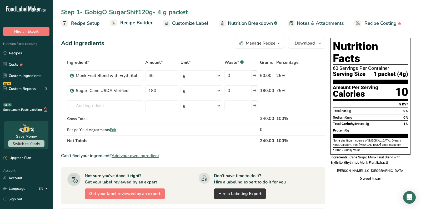
click at [137, 13] on input "Step 1- GobigO SugarShif120g- 4 g packet" at bounding box center [237, 11] width 352 height 9
type input "Step 1- GobigO SugarShif 120g- 4 g packet"
click at [167, 52] on div "Add Ingredients Manage Recipe Delete Recipe Duplicate Recipe Scale Recipe Save …" at bounding box center [194, 187] width 267 height 302
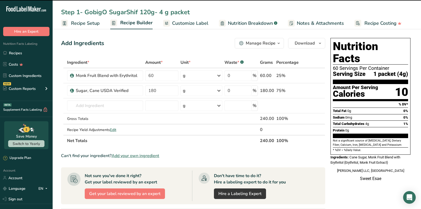
click at [168, 45] on div "Add Ingredients Manage Recipe Delete Recipe Duplicate Recipe Scale Recipe Save …" at bounding box center [193, 43] width 264 height 11
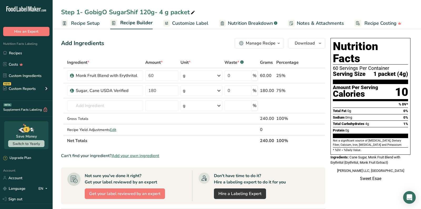
click at [197, 21] on span "Customize Label" at bounding box center [190, 23] width 36 height 7
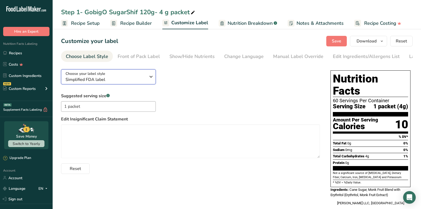
click at [131, 77] on div "Choose your label style Simplified FDA label" at bounding box center [106, 77] width 80 height 12
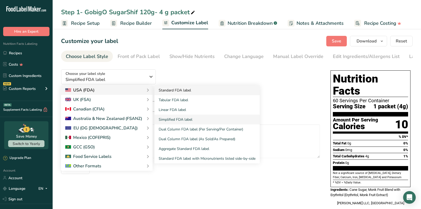
click at [167, 90] on link "Standard FDA label" at bounding box center [206, 90] width 105 height 10
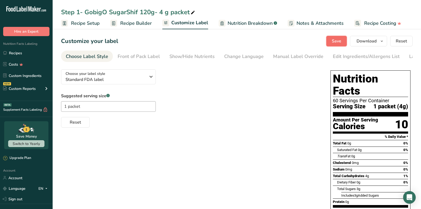
click at [333, 41] on span "Save" at bounding box center [336, 41] width 9 height 6
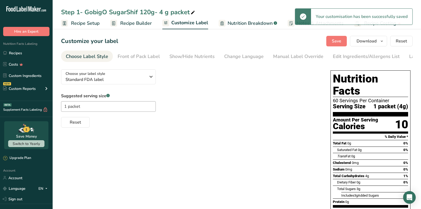
click at [138, 24] on span "Recipe Builder" at bounding box center [136, 23] width 32 height 7
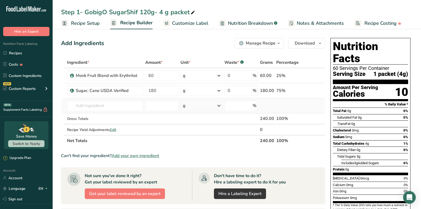
click at [115, 111] on td "Almond flour 1211 Milk, whole, 3.25% milkfat, without added vitamin A and vitam…" at bounding box center [105, 105] width 78 height 15
click at [113, 104] on input "text" at bounding box center [105, 105] width 76 height 11
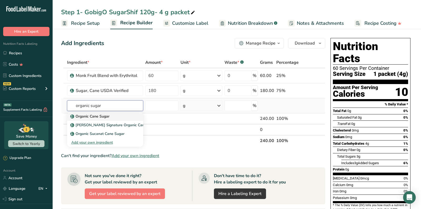
type input "organic sugar"
click at [124, 116] on div "Organic Cane Sugar" at bounding box center [100, 116] width 59 height 6
type input "Organic Cane Sugar"
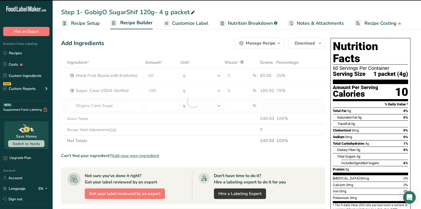
type input "0"
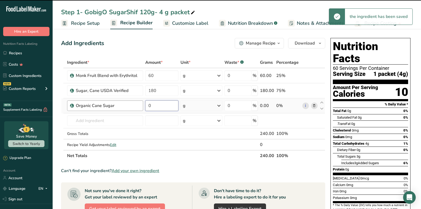
drag, startPoint x: 157, startPoint y: 106, endPoint x: 133, endPoint y: 106, distance: 23.7
click at [137, 106] on tr "Organic Cane Sugar 0 g Weight Units g kg mg See more Volume Units l Volume unit…" at bounding box center [193, 105] width 264 height 15
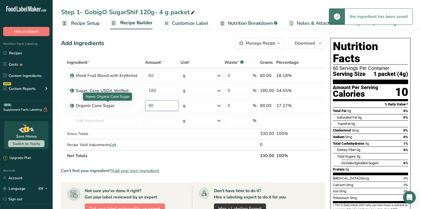
type input "90"
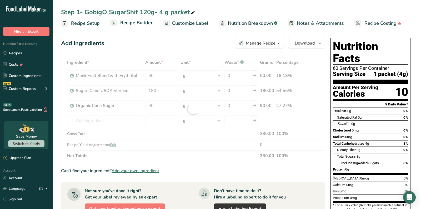
click at [184, 40] on div "Add Ingredients Manage Recipe Delete Recipe Duplicate Recipe Scale Recipe Save …" at bounding box center [193, 43] width 264 height 11
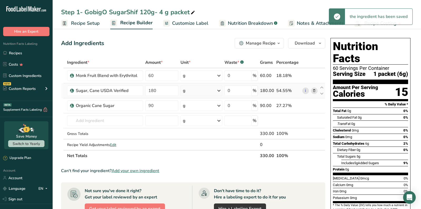
click at [313, 89] on icon at bounding box center [314, 91] width 4 height 6
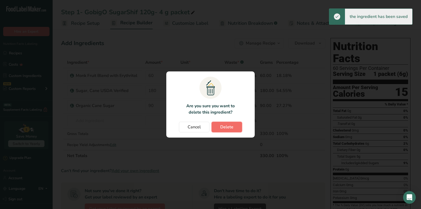
click at [230, 122] on button "Delete" at bounding box center [227, 127] width 31 height 11
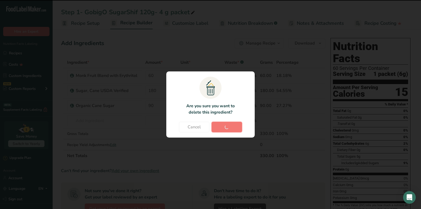
type input "90"
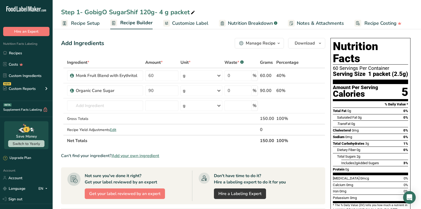
click at [163, 33] on section "Add Ingredients Manage Recipe Delete Recipe Duplicate Recipe Scale Recipe Save …" at bounding box center [237, 186] width 368 height 319
click at [158, 82] on td "60" at bounding box center [161, 75] width 35 height 15
click at [151, 77] on input "60" at bounding box center [161, 75] width 33 height 11
drag, startPoint x: 151, startPoint y: 77, endPoint x: 142, endPoint y: 77, distance: 8.9
click at [146, 77] on input "60" at bounding box center [161, 75] width 33 height 11
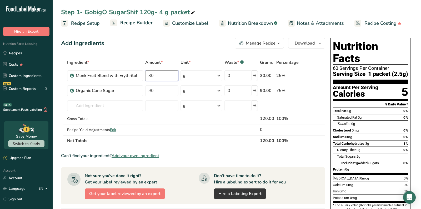
type input "30"
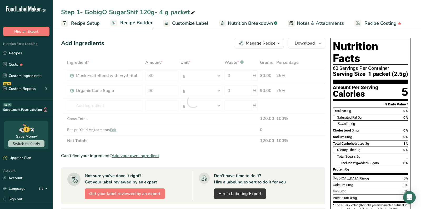
click at [381, 67] on section "Nutrition Facts 60 Servings Per Container Serving Size 1 packet (2.5g)" at bounding box center [370, 62] width 75 height 44
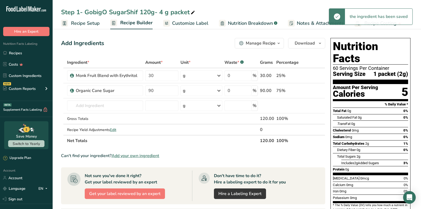
click at [89, 19] on link "Recipe Setup" at bounding box center [80, 23] width 39 height 12
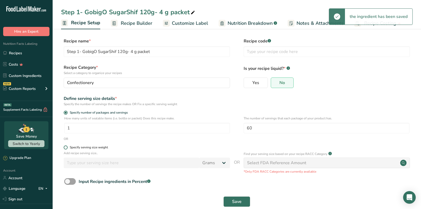
click at [68, 147] on span "Specify serving size weight" at bounding box center [88, 147] width 40 height 4
click at [67, 147] on input "Specify serving size weight" at bounding box center [65, 147] width 3 height 3
radio input "true"
radio input "false"
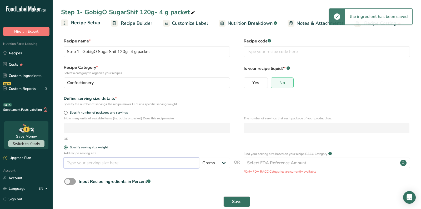
click at [83, 165] on input "number" at bounding box center [132, 162] width 136 height 11
type input "4"
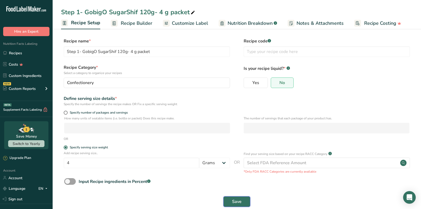
click at [243, 197] on button "Save" at bounding box center [236, 201] width 27 height 11
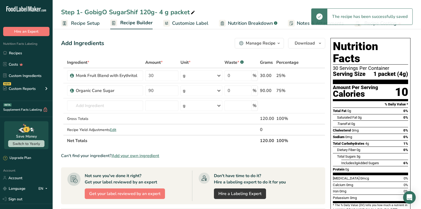
click at [188, 35] on section "Add Ingredients Manage Recipe Delete Recipe Duplicate Recipe Scale Recipe Save …" at bounding box center [237, 186] width 368 height 319
click at [102, 13] on div "Step 1- GobigO SugarShif 120g- 4 g packet" at bounding box center [128, 11] width 135 height 9
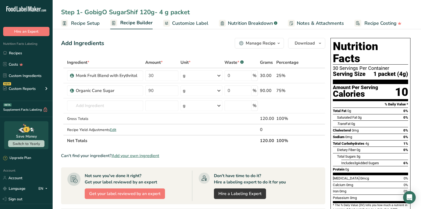
drag, startPoint x: 138, startPoint y: 11, endPoint x: 209, endPoint y: 12, distance: 70.5
click at [209, 12] on input "Step 1- GobigO SugarShif 120g- 4 g packet" at bounding box center [237, 11] width 352 height 9
click at [199, 40] on div "Add Ingredients Manage Recipe Delete Recipe Duplicate Recipe Scale Recipe Save …" at bounding box center [193, 43] width 264 height 11
click at [198, 25] on span "Customize Label" at bounding box center [190, 23] width 36 height 7
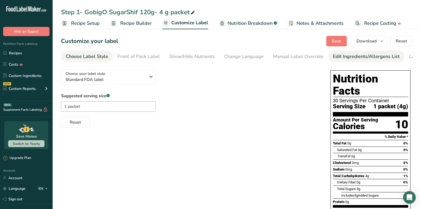
click at [381, 57] on div "Edit Ingredients/Allergens List" at bounding box center [366, 56] width 67 height 7
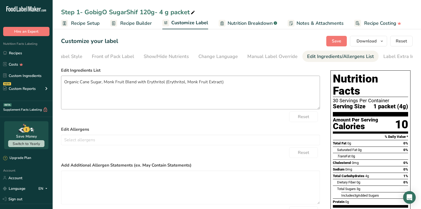
scroll to position [0, 31]
drag, startPoint x: 143, startPoint y: 83, endPoint x: 164, endPoint y: 83, distance: 21.3
click at [164, 83] on textarea "Organic Cane Sugar, Monk Fruit Blend with Erythritol (Erythritol, Monk Fruit Ex…" at bounding box center [190, 93] width 259 height 34
type textarea "Organic Cane Sugar, Monk Fruit Blend (Erythritol, Monk Fruit Extract)"
click at [337, 40] on span "Save" at bounding box center [336, 41] width 9 height 6
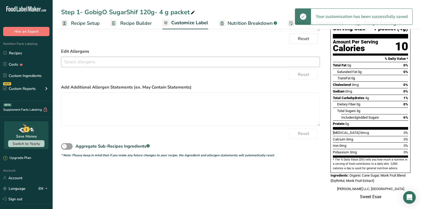
scroll to position [0, 0]
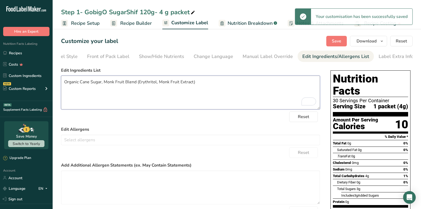
click at [210, 87] on textarea "Organic Cane Sugar, Monk Fruit Blend (Erythritol, Monk Fruit Extract)" at bounding box center [190, 93] width 259 height 34
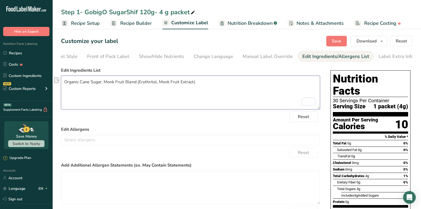
drag, startPoint x: 210, startPoint y: 87, endPoint x: 117, endPoint y: 84, distance: 93.2
click at [117, 84] on textarea "Organic Cane Sugar, Monk Fruit Blend (Erythritol, Monk Fruit Extract)" at bounding box center [190, 93] width 259 height 34
click at [158, 73] on label "Edit Ingredients List" at bounding box center [190, 70] width 259 height 6
click at [124, 25] on span "Recipe Builder" at bounding box center [136, 23] width 32 height 7
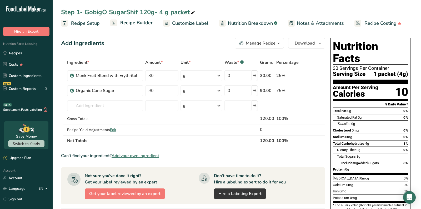
click at [83, 18] on link "Recipe Setup" at bounding box center [80, 23] width 39 height 12
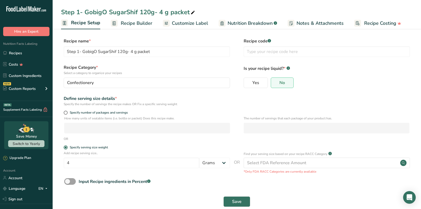
click at [126, 22] on span "Recipe Builder" at bounding box center [137, 23] width 32 height 7
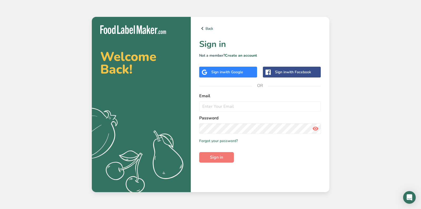
click at [227, 69] on div "Sign in with Google" at bounding box center [228, 72] width 58 height 11
click at [228, 69] on div "Sign in with Google" at bounding box center [228, 72] width 58 height 11
click at [210, 68] on div "Sign in with Google" at bounding box center [228, 72] width 58 height 11
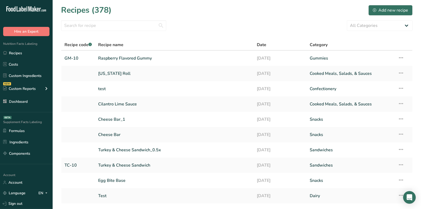
scroll to position [34, 0]
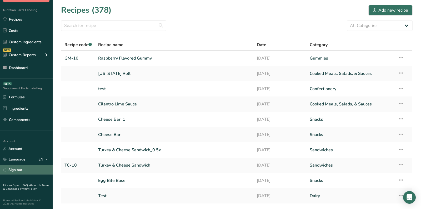
click at [14, 168] on link "Sign out" at bounding box center [26, 169] width 53 height 9
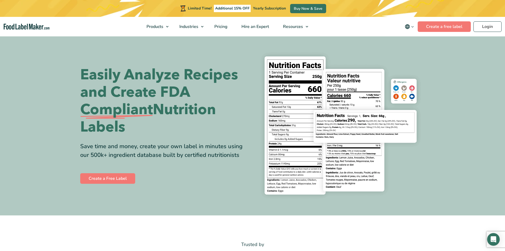
click at [490, 25] on link "Login" at bounding box center [488, 26] width 28 height 11
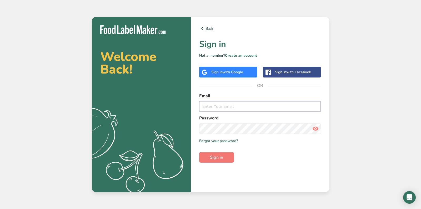
click at [222, 106] on input "email" at bounding box center [260, 106] width 122 height 11
type input "go@globalgotrades.com"
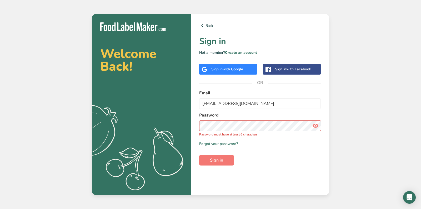
click at [316, 124] on icon at bounding box center [315, 125] width 6 height 9
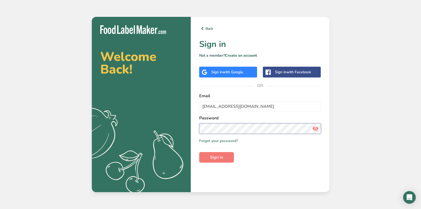
click at [199, 152] on button "Sign in" at bounding box center [216, 157] width 35 height 11
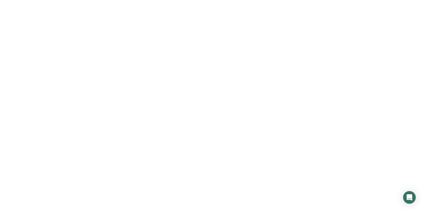
click at [226, 157] on button "Sign in" at bounding box center [216, 157] width 35 height 11
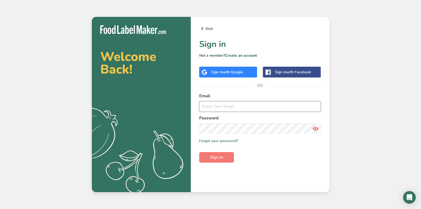
click at [216, 107] on input "email" at bounding box center [260, 106] width 122 height 11
click at [215, 107] on input "email" at bounding box center [260, 106] width 122 height 11
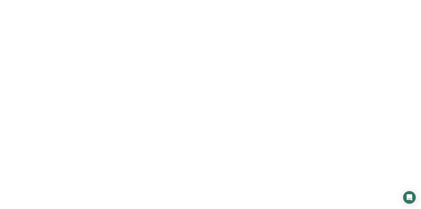
type input "go@globalg"
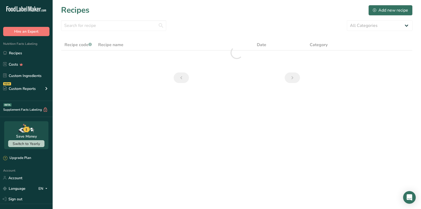
click at [213, 18] on section "Recipes Add new recipe All Categories Baked Goods Beverages Confectionery Cooke…" at bounding box center [237, 45] width 368 height 91
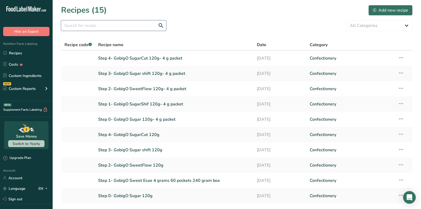
click at [111, 27] on input "text" at bounding box center [113, 25] width 105 height 11
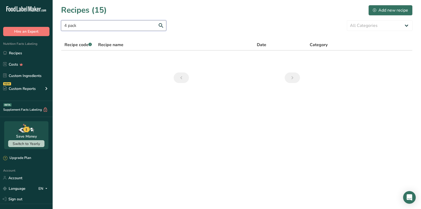
click at [114, 21] on input "4 pack" at bounding box center [113, 25] width 105 height 11
type input "pack"
click at [120, 28] on input "pack" at bounding box center [113, 25] width 105 height 11
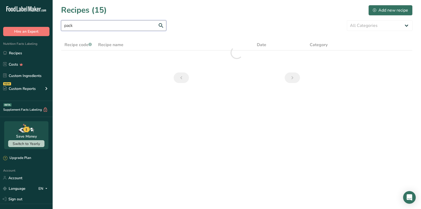
click at [120, 28] on input "pack" at bounding box center [113, 25] width 105 height 11
type input "- 4"
click at [32, 52] on link "Recipes" at bounding box center [26, 53] width 53 height 10
click at [37, 50] on link "Recipes" at bounding box center [26, 53] width 53 height 10
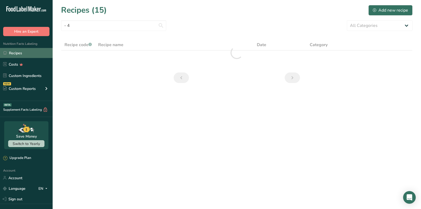
click at [37, 50] on link "Recipes" at bounding box center [26, 53] width 53 height 10
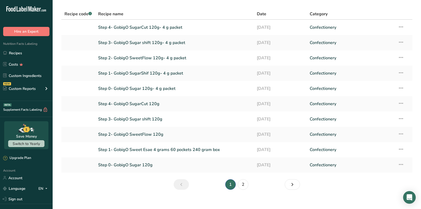
scroll to position [36, 0]
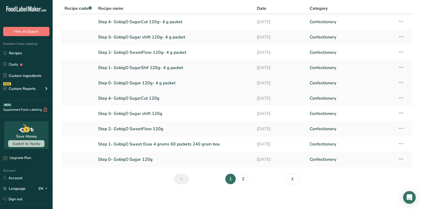
click at [163, 82] on link "Step 0- GobigO Sugar 120g- 4 g packet" at bounding box center [174, 82] width 152 height 11
click at [162, 68] on link "Step 1- GobigO SugarShif 120g- 4 g packet" at bounding box center [174, 67] width 152 height 11
click at [162, 51] on link "Step 2- GobigO SweetFlow 120g- 4 g packet" at bounding box center [174, 52] width 152 height 11
click at [161, 33] on link "Step 3- GobigO Sugar shift 120g- 4 g packet" at bounding box center [174, 37] width 152 height 11
click at [172, 22] on link "Step 4- GobigO SugarCut 120g- 4 g packet" at bounding box center [174, 21] width 152 height 11
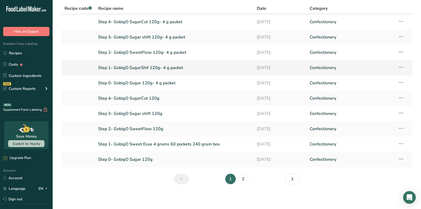
scroll to position [0, 0]
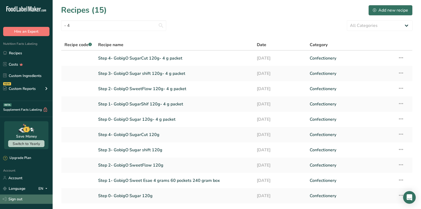
click at [17, 198] on link "Sign out" at bounding box center [26, 198] width 53 height 9
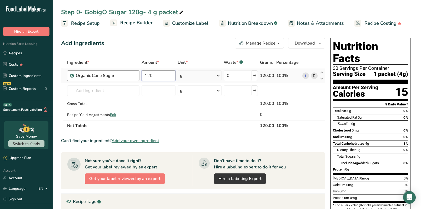
drag, startPoint x: 161, startPoint y: 75, endPoint x: 120, endPoint y: 74, distance: 41.3
click at [120, 74] on tr "Organic Cane Sugar 120 g Weight Units g kg mg See more Volume Units l Volume un…" at bounding box center [193, 75] width 264 height 15
type input "240"
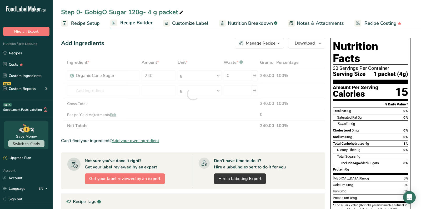
click at [165, 51] on div "Add Ingredients Manage Recipe Delete Recipe Duplicate Recipe Scale Recipe Save …" at bounding box center [194, 179] width 267 height 287
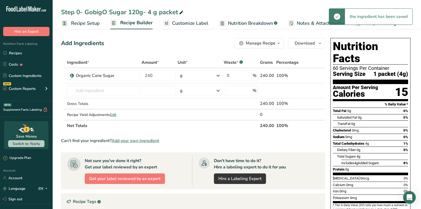
click at [185, 15] on div "Step 0- GobigO Sugar 120g- 4 g packet" at bounding box center [237, 11] width 368 height 9
click at [186, 21] on span "Customize Label" at bounding box center [190, 23] width 36 height 7
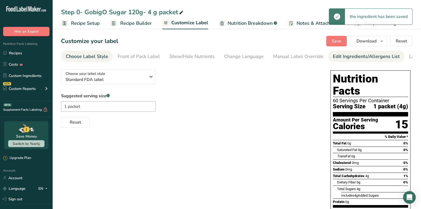
click at [366, 58] on div "Edit Ingredients/Allergens List" at bounding box center [366, 56] width 67 height 7
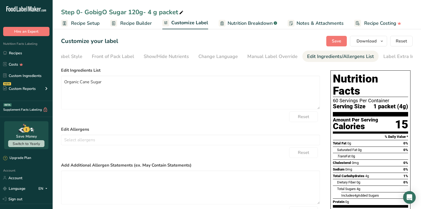
scroll to position [0, 31]
drag, startPoint x: 80, startPoint y: 83, endPoint x: 63, endPoint y: 83, distance: 16.6
click at [64, 83] on textarea "Organic Cane Sugar" at bounding box center [190, 93] width 259 height 34
type textarea "Cane Sugar"
click at [346, 43] on button "Save" at bounding box center [336, 41] width 21 height 11
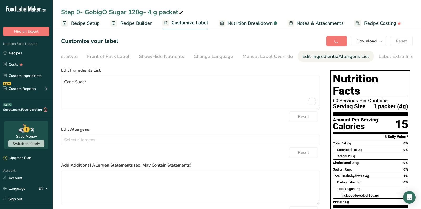
click at [338, 40] on div "Save Download Choose what to show on your downloaded label Recipe Name to appea…" at bounding box center [369, 41] width 86 height 11
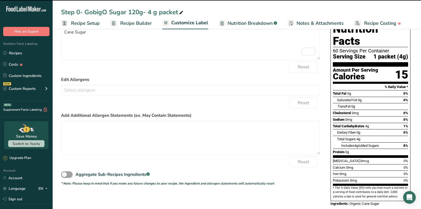
scroll to position [0, 0]
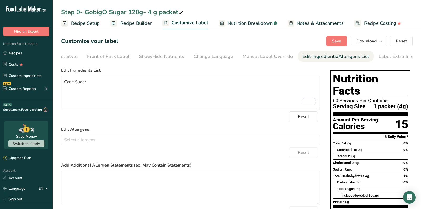
click at [143, 21] on span "Recipe Builder" at bounding box center [136, 23] width 32 height 7
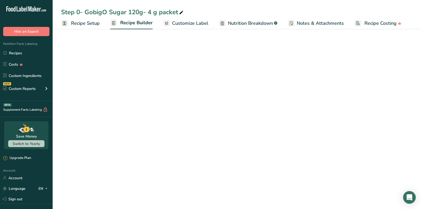
click at [137, 14] on div "Step 0- GobigO Sugar 120g- 4 g packet" at bounding box center [122, 11] width 123 height 9
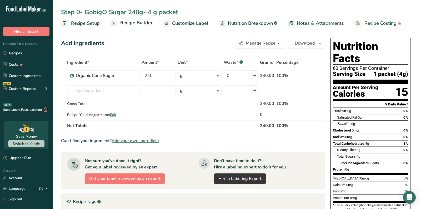
type input "Step 0- GobigO Sugar 240g- 4 g packet"
click at [164, 41] on div "Add Ingredients Manage Recipe Delete Recipe Duplicate Recipe Scale Recipe Save …" at bounding box center [193, 43] width 264 height 11
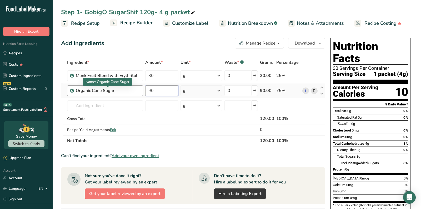
drag, startPoint x: 167, startPoint y: 92, endPoint x: 132, endPoint y: 92, distance: 35.3
click at [132, 92] on tr "Organic Cane Sugar 90 g Weight Units g kg mg See more Volume Units l Volume uni…" at bounding box center [193, 90] width 264 height 15
type input "180"
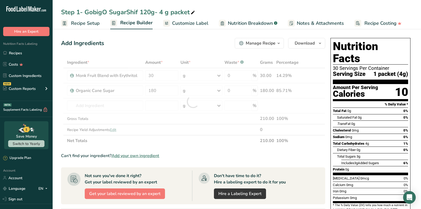
click at [173, 43] on div "Add Ingredients Manage Recipe Delete Recipe Duplicate Recipe Scale Recipe Save …" at bounding box center [193, 43] width 264 height 11
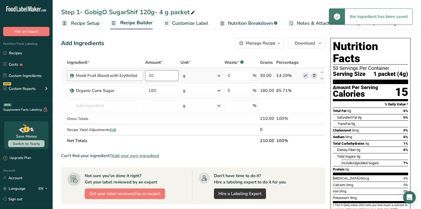
drag, startPoint x: 164, startPoint y: 77, endPoint x: 126, endPoint y: 77, distance: 38.7
click at [126, 77] on tr "Monk Fruit Blend with Erythritol 30 g Weight Units g kg mg See more Volume Unit…" at bounding box center [193, 75] width 264 height 15
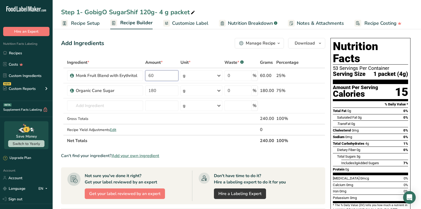
type input "60"
click at [348, 71] on span "Serving Size" at bounding box center [349, 74] width 33 height 7
click at [199, 20] on span "Customize Label" at bounding box center [190, 23] width 36 height 7
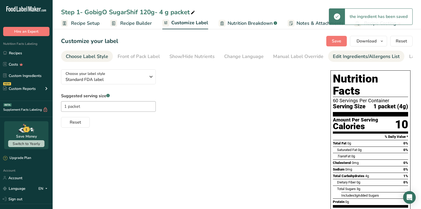
click at [360, 56] on div "Edit Ingredients/Allergens List" at bounding box center [366, 56] width 67 height 7
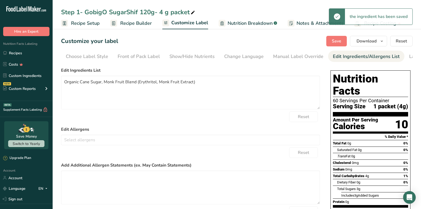
scroll to position [0, 31]
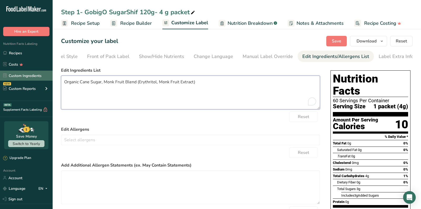
drag, startPoint x: 63, startPoint y: 84, endPoint x: 50, endPoint y: 80, distance: 13.6
click at [50, 80] on div ".a-20{fill:#fff;} Hire an Expert Nutrition Facts Labeling Recipes Costs Custom …" at bounding box center [210, 146] width 421 height 292
type textarea "Cane Sugar, Monk Fruit Blend (Erythritol, Monk Fruit Extract)"
click at [338, 40] on span "Save" at bounding box center [336, 41] width 9 height 6
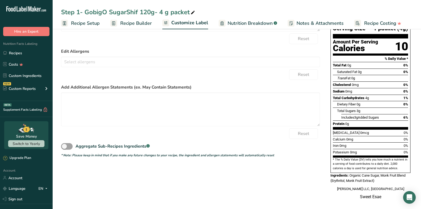
scroll to position [0, 0]
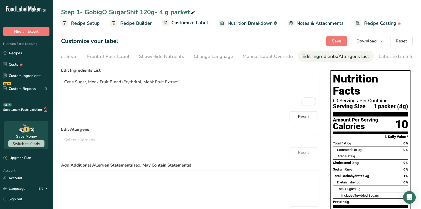
click at [141, 24] on span "Recipe Builder" at bounding box center [136, 23] width 32 height 7
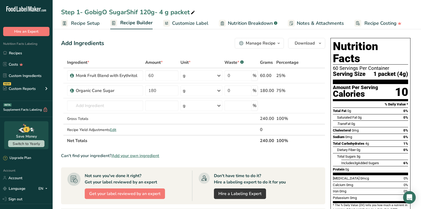
click at [148, 9] on div "Step 1- GobigO SugarShif 120g- 4 g packet" at bounding box center [128, 11] width 135 height 9
click at [151, 7] on input "Step 1- GobigO SugarShif 120g- 4 g packet" at bounding box center [237, 11] width 352 height 9
click at [149, 11] on input "Step 1- GobigO SugarShif 120g- 4 g packet" at bounding box center [237, 11] width 352 height 9
type input "Step 1- GobigO SugarShif 240g- 4 g packet"
click at [173, 45] on div "Add Ingredients Manage Recipe Delete Recipe Duplicate Recipe Scale Recipe Save …" at bounding box center [193, 43] width 264 height 11
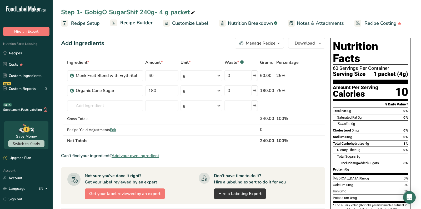
click at [188, 41] on div "Add Ingredients Manage Recipe Delete Recipe Duplicate Recipe Scale Recipe Save …" at bounding box center [193, 43] width 264 height 11
drag, startPoint x: 159, startPoint y: 75, endPoint x: 107, endPoint y: 74, distance: 52.4
click at [110, 74] on tr "Organic Cane Sugar 60 g Weight Units g kg mg See more Volume Units l Volume uni…" at bounding box center [193, 75] width 264 height 15
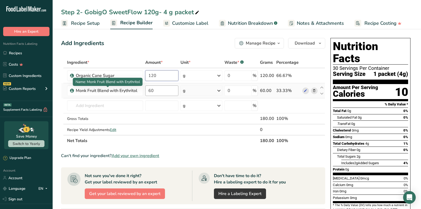
type input "120"
click at [158, 91] on div "Ingredient * Amount * Unit * Waste * .a-a{fill:#347362;}.b-a{fill:#fff;} Grams …" at bounding box center [193, 101] width 264 height 89
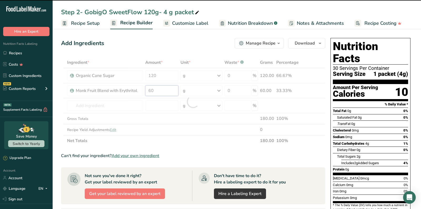
click at [161, 90] on input "60" at bounding box center [161, 90] width 33 height 11
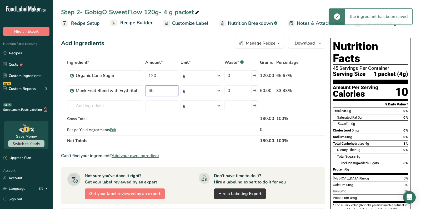
click at [161, 90] on input "60" at bounding box center [161, 90] width 33 height 11
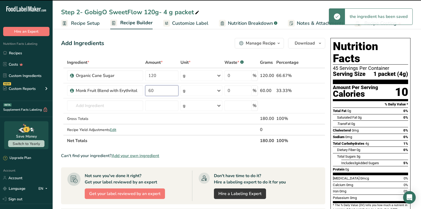
click at [161, 90] on input "60" at bounding box center [161, 90] width 33 height 11
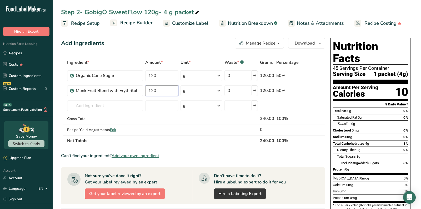
type input "120"
click at [360, 107] on div "Total Fat 0g 0%" at bounding box center [370, 110] width 75 height 7
click at [196, 23] on span "Customize Label" at bounding box center [190, 23] width 36 height 7
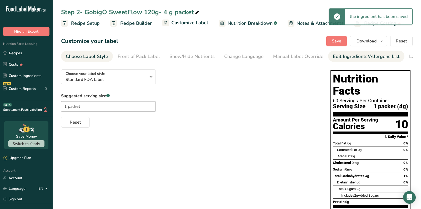
click at [377, 59] on div "Edit Ingredients/Allergens List" at bounding box center [366, 56] width 67 height 7
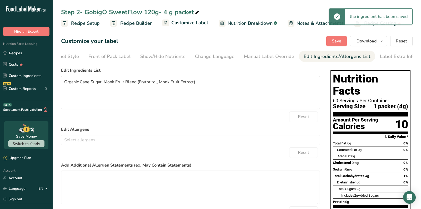
scroll to position [0, 31]
drag, startPoint x: 61, startPoint y: 83, endPoint x: 56, endPoint y: 83, distance: 5.0
click at [56, 83] on section "Customize your label Save Download Choose what to show on your downloaded label…" at bounding box center [237, 150] width 368 height 247
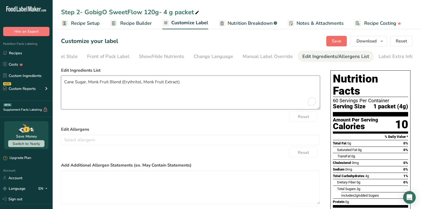
type textarea "Cane Sugar, Monk Fruit Blend (Erythritol, Monk Fruit Extract)"
drag, startPoint x: 335, startPoint y: 43, endPoint x: 233, endPoint y: 17, distance: 105.1
click at [335, 43] on span "Save" at bounding box center [336, 41] width 9 height 6
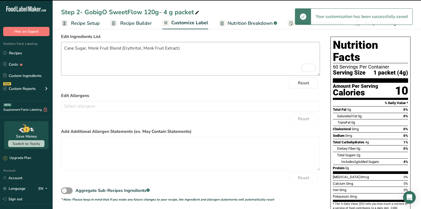
scroll to position [0, 0]
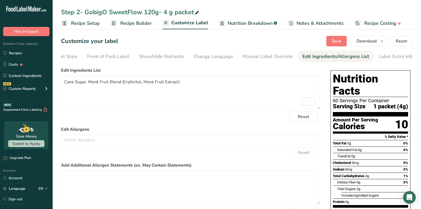
click at [137, 25] on span "Recipe Builder" at bounding box center [136, 23] width 32 height 7
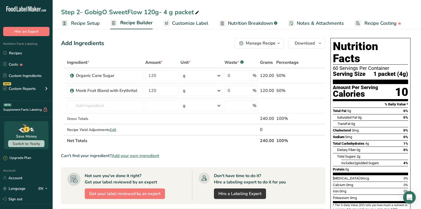
click at [152, 8] on div "Step 2- GobigO SweetFlow 120g- 4 g packet" at bounding box center [130, 11] width 139 height 9
click at [152, 10] on input "Step 2- GobigO SweetFlow 120g- 4 g packet" at bounding box center [237, 11] width 352 height 9
type input "Step 2- GobigO SweetFlow 240g- 4 g packet"
click at [192, 44] on div "Add Ingredients Manage Recipe Delete Recipe Duplicate Recipe Scale Recipe Save …" at bounding box center [193, 43] width 264 height 11
click at [145, 37] on div "Add Ingredients Manage Recipe Delete Recipe Duplicate Recipe Scale Recipe Save …" at bounding box center [194, 187] width 267 height 302
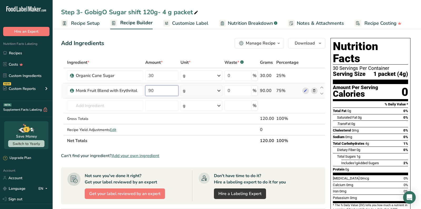
click at [162, 88] on input "90" at bounding box center [161, 90] width 33 height 11
type input "180"
click at [163, 73] on div "Ingredient * Amount * Unit * Waste * .a-a{fill:#347362;}.b-a{fill:#fff;} Grams …" at bounding box center [193, 101] width 264 height 89
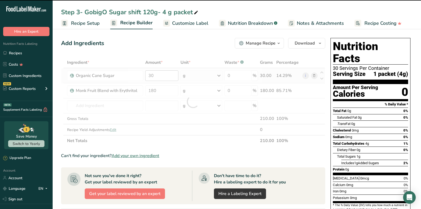
click at [163, 73] on div at bounding box center [193, 101] width 264 height 89
click at [163, 75] on input "30" at bounding box center [161, 75] width 33 height 11
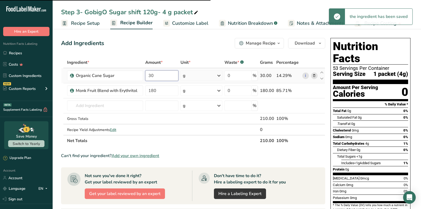
click at [163, 75] on input "30" at bounding box center [161, 75] width 33 height 11
type input "3"
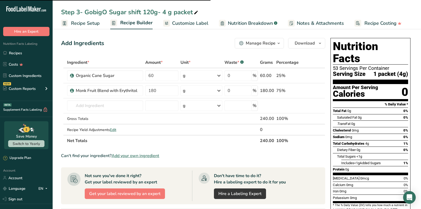
click at [175, 41] on div "Add Ingredients Manage Recipe Delete Recipe Duplicate Recipe Scale Recipe Save …" at bounding box center [193, 43] width 264 height 11
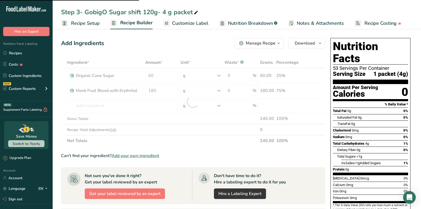
click at [192, 46] on div "Add Ingredients Manage Recipe Delete Recipe Duplicate Recipe Scale Recipe Save …" at bounding box center [193, 43] width 264 height 11
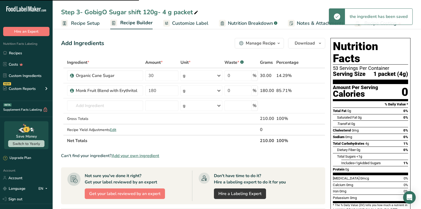
type input "60"
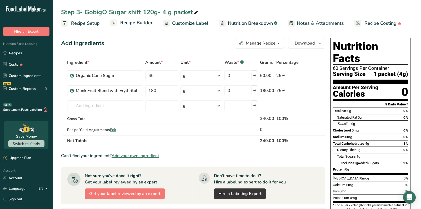
click at [193, 45] on div "Add Ingredients Manage Recipe Delete Recipe Duplicate Recipe Scale Recipe Save …" at bounding box center [193, 43] width 264 height 11
click at [193, 26] on span "Customize Label" at bounding box center [190, 23] width 36 height 7
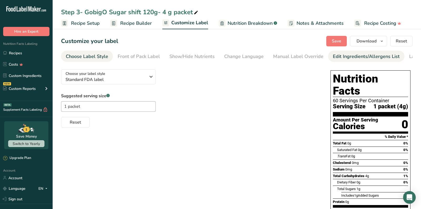
click at [365, 61] on link "Edit Ingredients/Allergens List" at bounding box center [366, 57] width 67 height 12
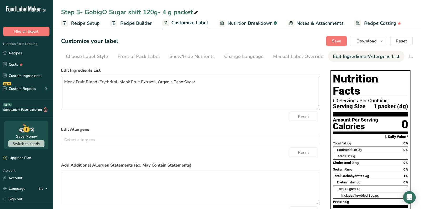
scroll to position [0, 31]
click at [166, 85] on textarea "Monk Fruit Blend (Erythritol, Monk Fruit Extract), Organic Cane Sugar" at bounding box center [190, 93] width 259 height 34
type textarea "Monk Fruit Blend (Erythritol, Monk Fruit Extract), Cane Sugar"
click at [338, 39] on span "Save" at bounding box center [336, 41] width 9 height 6
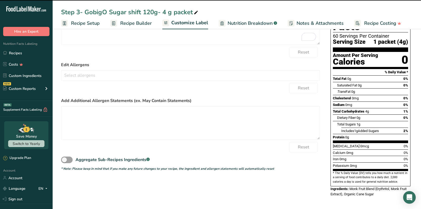
scroll to position [0, 0]
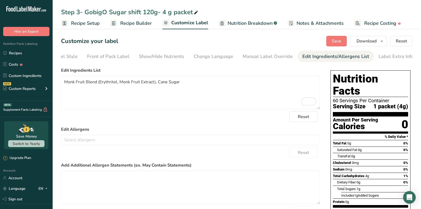
click at [384, 140] on div "Total Fat 0g 0%" at bounding box center [370, 143] width 75 height 7
click at [146, 22] on span "Recipe Builder" at bounding box center [136, 23] width 32 height 7
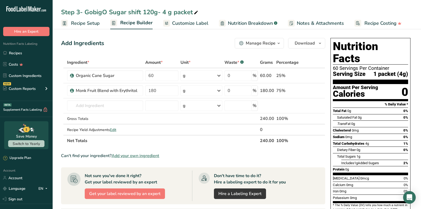
click at [149, 12] on div "Step 3- GobigO Sugar shift 120g- 4 g packet" at bounding box center [130, 11] width 138 height 9
click at [149, 14] on input "Step 3- GobigO Sugar shift 120g- 4 g packet" at bounding box center [237, 11] width 352 height 9
type input "Step 3- GobigO Sugar shift 240g- 4 g packet"
click at [216, 37] on div "Add Ingredients Manage Recipe Delete Recipe Duplicate Recipe Scale Recipe Save …" at bounding box center [194, 187] width 267 height 302
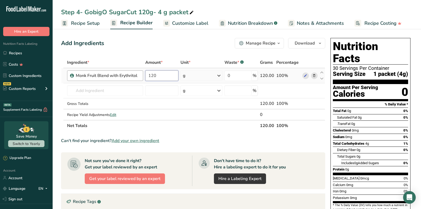
drag, startPoint x: 162, startPoint y: 76, endPoint x: 111, endPoint y: 76, distance: 50.3
click at [111, 76] on tr "Monk Fruit Blend with Erythritol 120 g Weight Units g kg mg See more Volume Uni…" at bounding box center [193, 75] width 264 height 15
type input "240"
click at [148, 43] on div "Add Ingredients Manage Recipe Delete Recipe Duplicate Recipe Scale Recipe Save …" at bounding box center [193, 43] width 264 height 11
click at [186, 25] on span "Customize Label" at bounding box center [190, 23] width 36 height 7
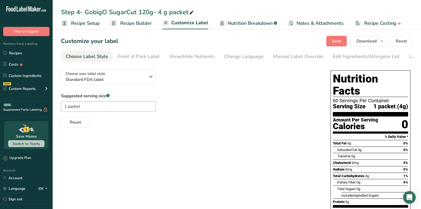
click at [137, 22] on span "Recipe Builder" at bounding box center [136, 23] width 32 height 7
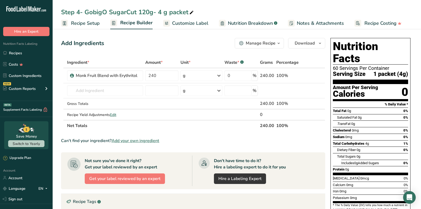
click at [144, 13] on div "Step 4- GobigO SugarCut 120g- 4 g packet" at bounding box center [128, 11] width 134 height 9
click at [145, 12] on input "Step 4- GobigO SugarCut 120g- 4 g packet" at bounding box center [237, 11] width 352 height 9
type input "Step 4- GobigO SugarCut 240g- 4 g packet"
click at [182, 35] on section "Add Ingredients Manage Recipe Delete Recipe Duplicate Recipe Scale Recipe Save …" at bounding box center [237, 179] width 368 height 304
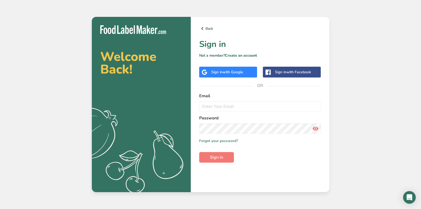
click at [236, 72] on span "with Google" at bounding box center [233, 71] width 21 height 5
click at [235, 72] on span "with Google" at bounding box center [233, 71] width 21 height 5
click at [229, 70] on span "with Google" at bounding box center [233, 71] width 21 height 5
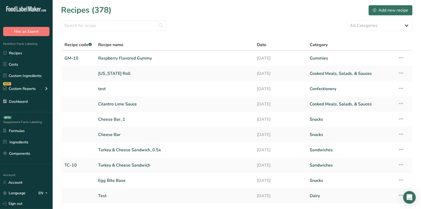
click at [214, 10] on div "Recipes (378) Add new recipe" at bounding box center [237, 10] width 352 height 12
click at [89, 26] on input "text" at bounding box center [113, 25] width 105 height 11
click at [213, 18] on section "Recipes (378) Add new recipe All Categories Baked Goods [GEOGRAPHIC_DATA] break…" at bounding box center [237, 114] width 368 height 229
click at [380, 7] on div "Add new recipe" at bounding box center [390, 10] width 35 height 6
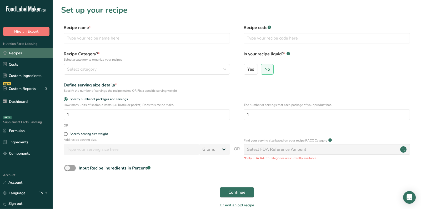
click at [27, 52] on link "Recipes" at bounding box center [26, 53] width 53 height 10
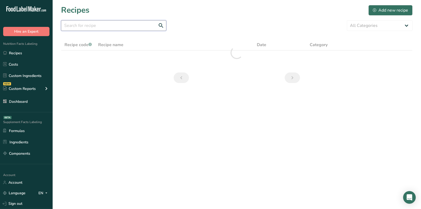
click at [145, 27] on input "text" at bounding box center [113, 25] width 105 height 11
type input "cake batter"
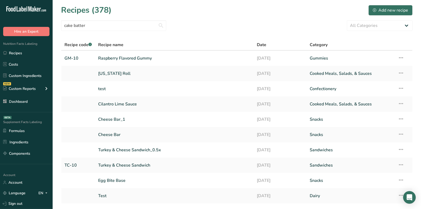
click at [207, 19] on section "Recipes (378) Add new recipe cake batter All Categories Baked Goods Beverages b…" at bounding box center [237, 114] width 368 height 229
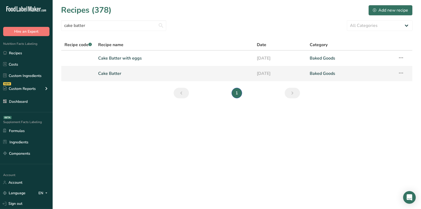
click at [109, 73] on link "Cake Batter" at bounding box center [174, 73] width 152 height 11
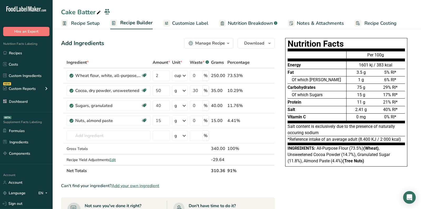
click at [179, 19] on link "Customize Label" at bounding box center [185, 23] width 45 height 12
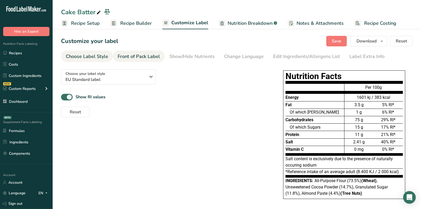
click at [140, 59] on div "Front of Pack Label" at bounding box center [139, 56] width 42 height 7
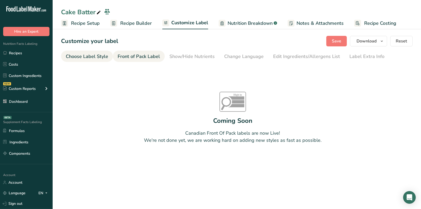
click at [89, 57] on div "Choose Label Style" at bounding box center [87, 56] width 42 height 7
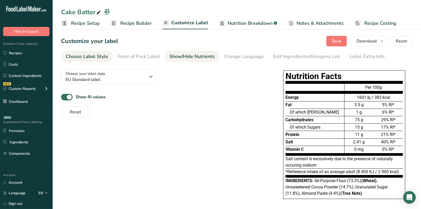
click at [199, 54] on div "Show/Hide Nutrients" at bounding box center [192, 56] width 45 height 7
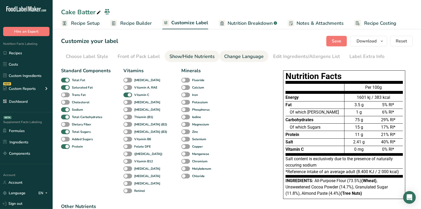
click at [247, 55] on div "Change Language" at bounding box center [243, 56] width 39 height 7
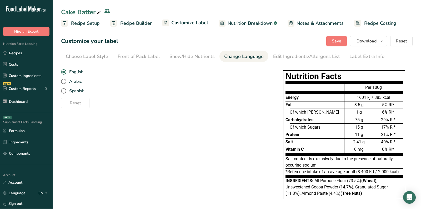
click at [290, 62] on section "Customize your label Save Download Choose what to show on your downloaded label…" at bounding box center [237, 122] width 368 height 190
click at [250, 59] on div "Change Language" at bounding box center [243, 56] width 39 height 7
click at [205, 60] on link "Show/Hide Nutrients" at bounding box center [192, 57] width 45 height 12
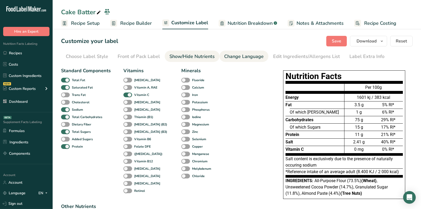
click at [241, 56] on div "Change Language" at bounding box center [243, 56] width 39 height 7
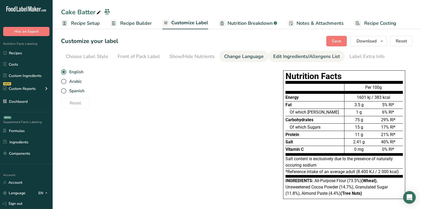
click at [302, 52] on link "Edit Ingredients/Allergens List" at bounding box center [306, 57] width 67 height 12
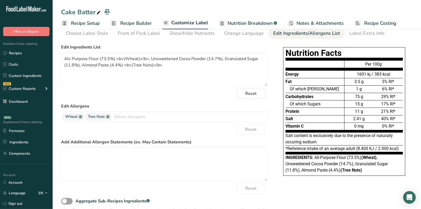
scroll to position [38, 0]
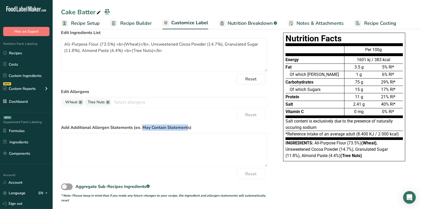
drag, startPoint x: 143, startPoint y: 124, endPoint x: 188, endPoint y: 124, distance: 45.8
click at [188, 124] on label "Add Additional Allergen Statements (ex. May Contain Statements)" at bounding box center [164, 127] width 206 height 6
copy label "May Contain Statement"
click at [173, 148] on textarea "To enrich screen reader interactions, please activate Accessibility in Grammarl…" at bounding box center [164, 150] width 206 height 34
paste textarea "May Contain Statement"
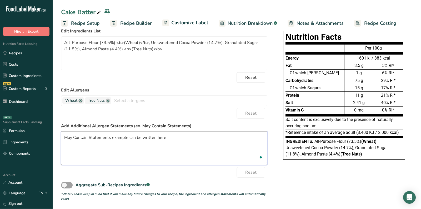
scroll to position [0, 0]
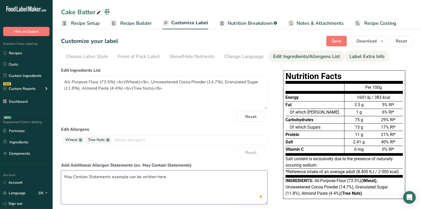
type textarea "May Contain Statements example can be written here"
click at [369, 56] on div "Label Extra Info" at bounding box center [367, 56] width 35 height 7
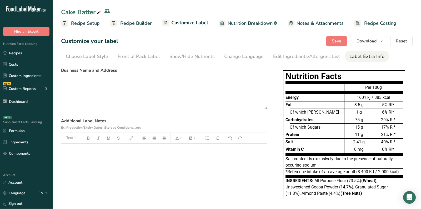
click at [107, 71] on label "Business Name and Address" at bounding box center [164, 70] width 206 height 6
copy label "Business Name and Address"
click at [104, 91] on textarea at bounding box center [164, 93] width 206 height 34
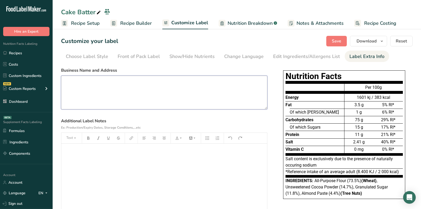
paste textarea "Business Name and Address"
click at [82, 117] on section "Business Name and Address Business Name and Address Additional Label Notes Ex: …" at bounding box center [164, 144] width 206 height 155
drag, startPoint x: 146, startPoint y: 128, endPoint x: 59, endPoint y: 120, distance: 87.5
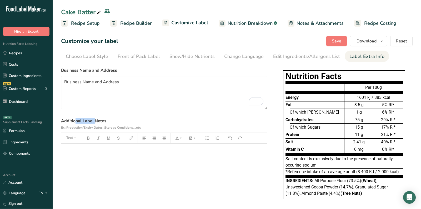
click at [59, 120] on section "Customize your label Save Download Choose what to show on your downloaded label…" at bounding box center [237, 128] width 368 height 203
copy label "Additional Label Notes Ex: Production/Expiry Dates, Storage Conditions,...etc"
click at [78, 151] on p "﻿" at bounding box center [164, 151] width 201 height 6
click at [338, 40] on span "Save" at bounding box center [336, 41] width 9 height 6
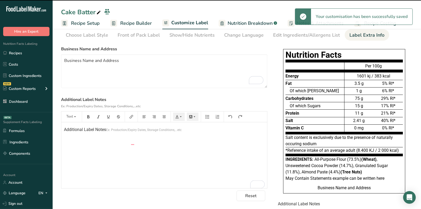
type textarea "Business Name and Address"
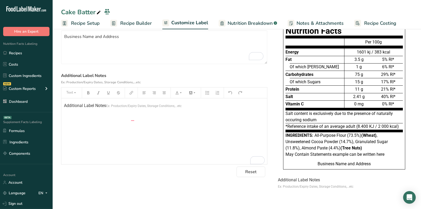
scroll to position [32, 0]
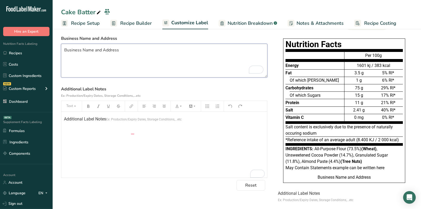
click at [139, 51] on textarea "Business Name and Address" at bounding box center [164, 61] width 206 height 34
click at [156, 138] on div "Additional Label Notes Ex: Production/Expiry Dates, Storage Conditions,...etc" at bounding box center [164, 145] width 206 height 66
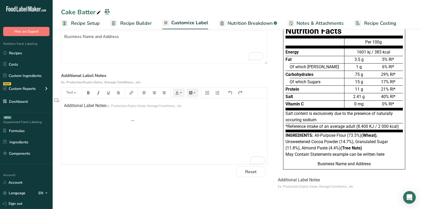
drag, startPoint x: 158, startPoint y: 117, endPoint x: 29, endPoint y: 124, distance: 128.4
click at [30, 125] on div ".a-20{fill:#fff;} Hire an Expert Nutrition Facts Labeling Recipes Costs Custom …" at bounding box center [210, 79] width 421 height 249
click at [151, 138] on div "Additional Label Notes Ex: Production/Expiry Dates, Storage Conditions,...etc" at bounding box center [164, 131] width 206 height 66
drag, startPoint x: 160, startPoint y: 117, endPoint x: 37, endPoint y: 116, distance: 123.2
click at [37, 116] on div ".a-20{fill:#fff;} Hire an Expert Nutrition Facts Labeling Recipes Costs Custom …" at bounding box center [210, 79] width 421 height 249
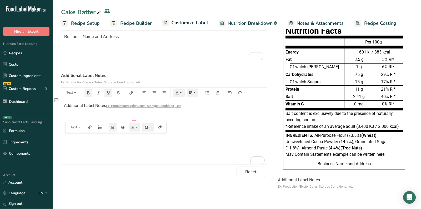
click at [408, 113] on div "Nutrition Facts Energy Fat Of which Saturates Carbohydrates Of which Sugars Pro…" at bounding box center [344, 100] width 137 height 154
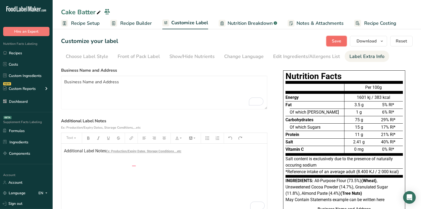
click at [341, 39] on span "Save" at bounding box center [336, 41] width 9 height 6
click at [341, 39] on div "Save Download Choose what to show on your downloaded label Recipe Name to appea…" at bounding box center [369, 41] width 86 height 11
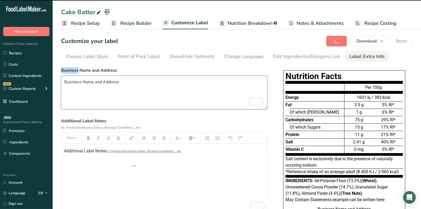
click at [98, 85] on textarea "Business Name and Address" at bounding box center [164, 93] width 206 height 34
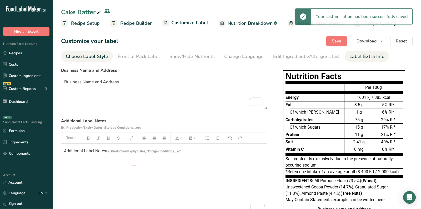
click at [87, 55] on div "Choose Label Style" at bounding box center [87, 56] width 42 height 7
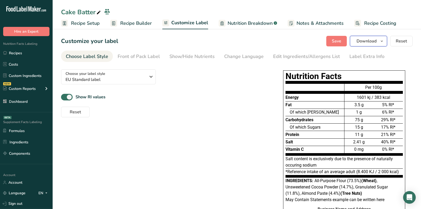
click at [374, 40] on span "Download" at bounding box center [367, 41] width 20 height 6
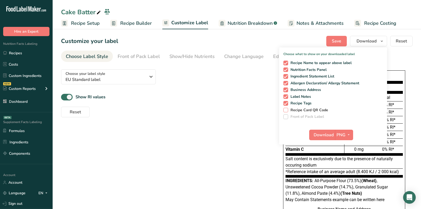
click at [308, 110] on span "Recipe Card QR Code" at bounding box center [308, 110] width 40 height 5
click at [287, 110] on input "Recipe Card QR Code" at bounding box center [284, 109] width 3 height 3
click at [308, 110] on span "Recipe Card QR Code" at bounding box center [308, 110] width 40 height 5
click at [287, 110] on input "Recipe Card QR Code" at bounding box center [284, 109] width 3 height 3
checkbox input "false"
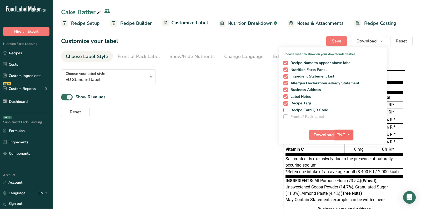
click at [344, 132] on span "PNG" at bounding box center [341, 135] width 9 height 6
click at [343, 173] on link "PDF" at bounding box center [344, 171] width 17 height 9
click at [326, 141] on div "Download PDF PNG BMP SVG PDF" at bounding box center [333, 135] width 108 height 17
click at [323, 134] on span "Download" at bounding box center [324, 135] width 20 height 6
click at [210, 146] on div "Choose your label style EU Standard label USA (FDA) Standard FDA label Tabular …" at bounding box center [237, 153] width 352 height 176
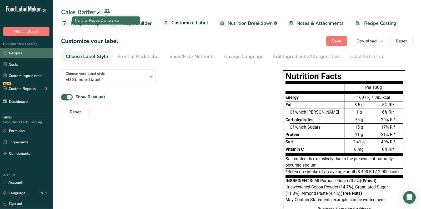
click at [33, 50] on link "Recipes" at bounding box center [26, 53] width 53 height 10
click at [32, 53] on link "Recipes" at bounding box center [26, 53] width 53 height 10
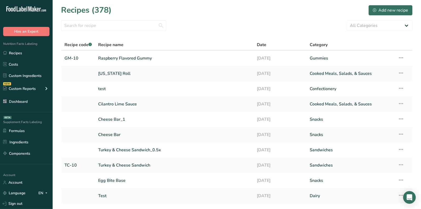
click at [195, 16] on div "Recipes (378) Add new recipe" at bounding box center [237, 10] width 352 height 12
click at [24, 77] on link "Custom Ingredients" at bounding box center [26, 76] width 53 height 10
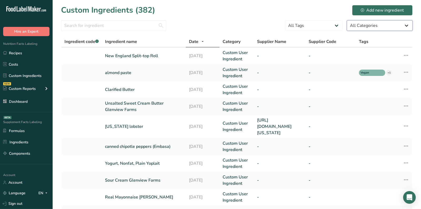
click at [371, 30] on select "All Categories [DEMOGRAPHIC_DATA]/[US_STATE][DEMOGRAPHIC_DATA] Foods Baby Foods…" at bounding box center [380, 25] width 66 height 11
click at [331, 23] on select "All Tags xx Vegetarian Sauce Source of Antioxidants [MEDICAL_DATA] Effect Sourc…" at bounding box center [314, 25] width 58 height 11
click at [133, 19] on section "Custom Ingredients (382) Add new ingredient All Tags xx Vegetarian Sauce Source…" at bounding box center [237, 166] width 368 height 332
click at [127, 25] on input "text" at bounding box center [113, 25] width 105 height 11
click at [114, 40] on span "Ingredient name" at bounding box center [121, 41] width 32 height 6
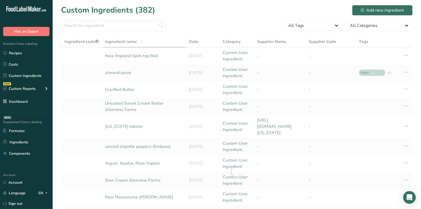
click at [85, 41] on div at bounding box center [237, 171] width 352 height 271
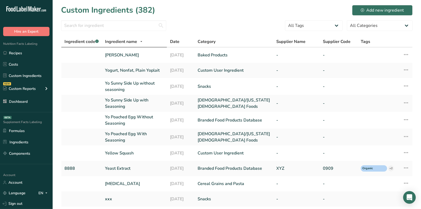
click at [81, 42] on span "Ingredient code .a-a{fill:#347362;}.b-a{fill:#fff;}" at bounding box center [81, 42] width 34 height 6
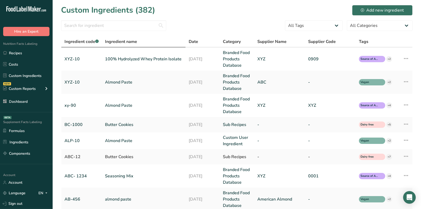
click at [127, 43] on span "Ingredient name" at bounding box center [121, 41] width 32 height 6
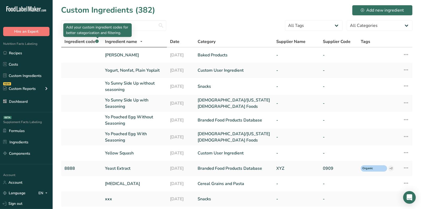
click at [99, 41] on rect at bounding box center [96, 40] width 3 height 3
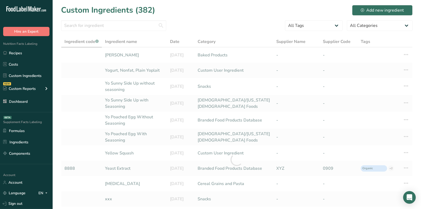
drag, startPoint x: 30, startPoint y: 53, endPoint x: 79, endPoint y: 6, distance: 68.5
click at [30, 53] on link "Recipes" at bounding box center [26, 53] width 53 height 10
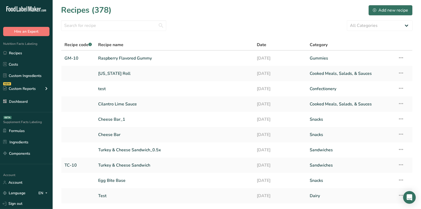
click at [82, 47] on span "Recipe code .a-a{fill:#347362;}.b-a{fill:#fff;}" at bounding box center [77, 45] width 27 height 6
click at [120, 47] on span "Recipe name" at bounding box center [110, 45] width 25 height 6
click at [24, 102] on link "Dashboard" at bounding box center [26, 101] width 53 height 10
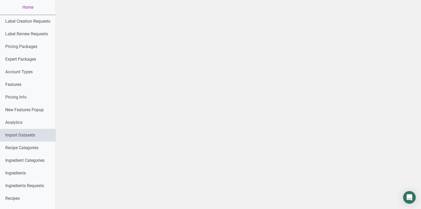
scroll to position [273, 0]
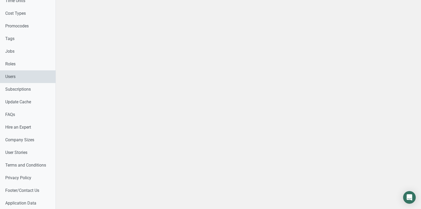
click at [13, 75] on link "Users" at bounding box center [28, 76] width 56 height 13
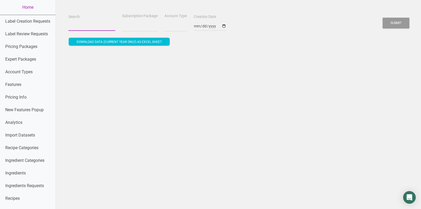
click at [96, 23] on input "Search" at bounding box center [91, 25] width 47 height 9
paste input "[EMAIL_ADDRESS][DOMAIN_NAME]"
type input "[EMAIL_ADDRESS][DOMAIN_NAME]"
select select
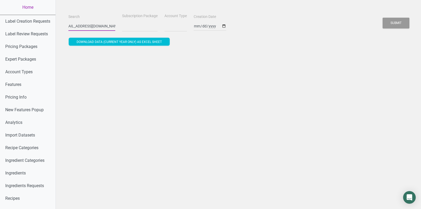
select select
click at [383, 18] on button "Submit" at bounding box center [396, 23] width 27 height 11
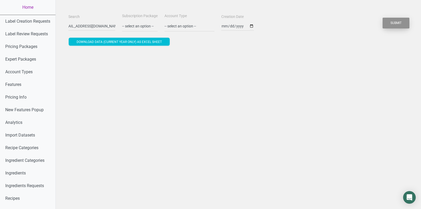
click at [396, 23] on button "Submit" at bounding box center [396, 23] width 27 height 11
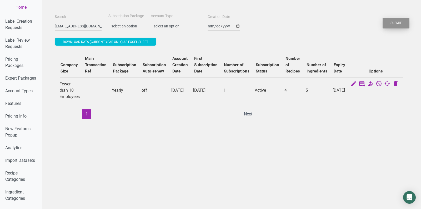
scroll to position [0, 0]
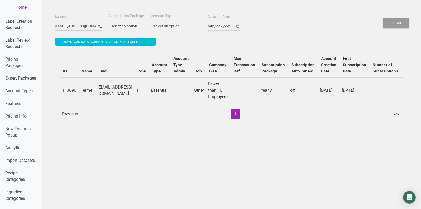
click at [118, 92] on td "[EMAIL_ADDRESS][DOMAIN_NAME]" at bounding box center [114, 90] width 39 height 26
click at [119, 88] on td "[EMAIL_ADDRESS][DOMAIN_NAME]" at bounding box center [114, 90] width 39 height 26
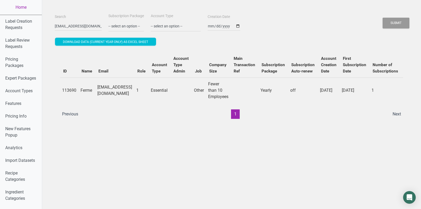
click at [119, 88] on td "[EMAIL_ADDRESS][DOMAIN_NAME]" at bounding box center [114, 90] width 39 height 26
copy td "[EMAIL_ADDRESS][DOMAIN_NAME]"
click at [76, 19] on div "Search [EMAIL_ADDRESS][DOMAIN_NAME]" at bounding box center [77, 22] width 49 height 18
click at [76, 24] on input "[EMAIL_ADDRESS][DOMAIN_NAME]" at bounding box center [78, 25] width 47 height 9
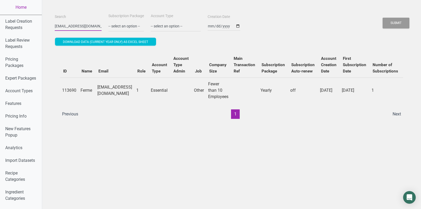
click at [76, 24] on input "[EMAIL_ADDRESS][DOMAIN_NAME]" at bounding box center [78, 25] width 47 height 9
paste input "[DOMAIN_NAME]"
type input "[DOMAIN_NAME][EMAIL_ADDRESS][DOMAIN_NAME]"
click at [383, 18] on button "Submit" at bounding box center [396, 23] width 27 height 11
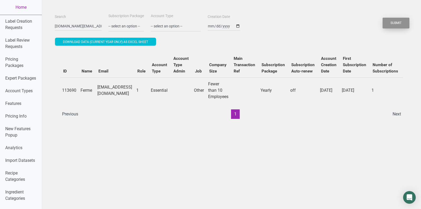
click at [393, 20] on button "Submit" at bounding box center [396, 23] width 27 height 11
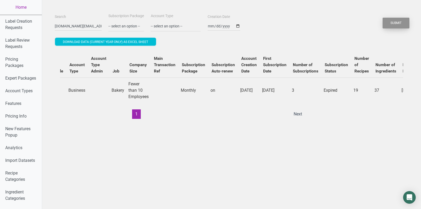
scroll to position [0, 147]
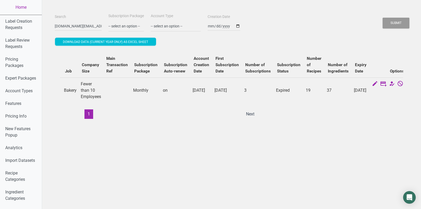
click at [406, 85] on icon at bounding box center [409, 83] width 6 height 7
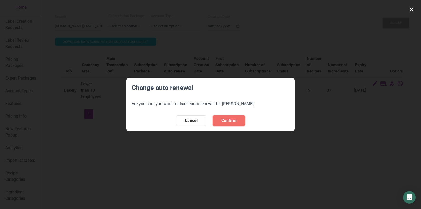
click at [235, 123] on span "Confirm" at bounding box center [228, 120] width 15 height 6
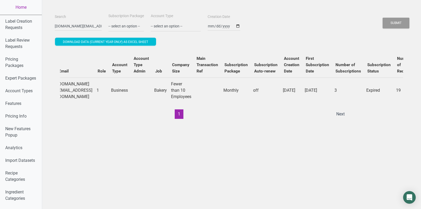
scroll to position [0, 0]
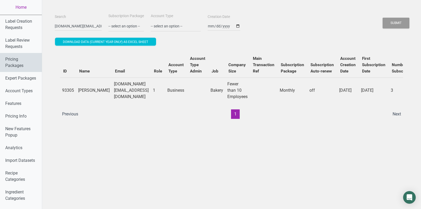
click at [23, 63] on link "Pricing Packages" at bounding box center [21, 62] width 42 height 19
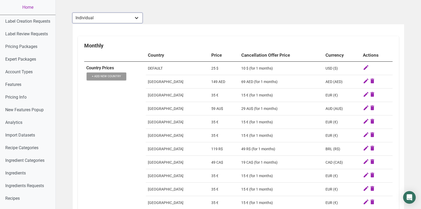
click at [134, 16] on select "Individual Essential Pro Business Old Enterprise 3 Users (799$) Old Enterprise …" at bounding box center [107, 18] width 70 height 11
select select "29"
click at [73, 13] on select "Individual Essential Pro Business Old Enterprise 3 Users (799$) Old Enterprise …" at bounding box center [107, 18] width 70 height 11
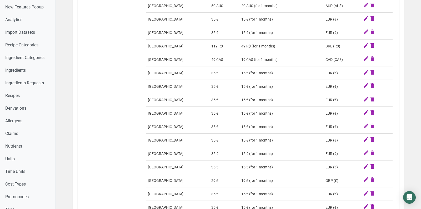
scroll to position [98, 0]
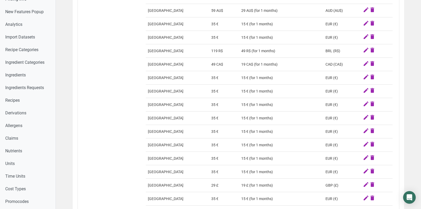
click at [212, 67] on td "49 CA$" at bounding box center [224, 64] width 30 height 13
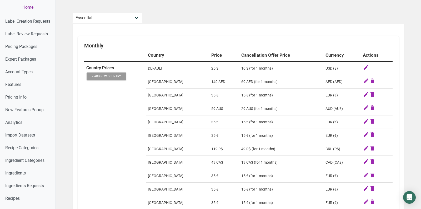
click at [24, 6] on link "Home" at bounding box center [28, 7] width 56 height 15
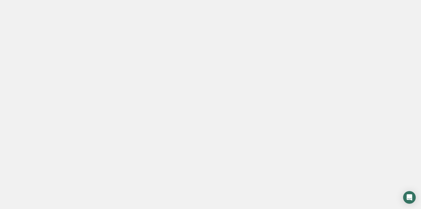
click at [24, 6] on link "Home" at bounding box center [28, 7] width 56 height 15
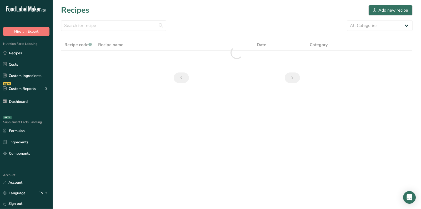
click at [203, 27] on div "All Categories Baked Goods [GEOGRAPHIC_DATA] breakfast butter cookies, batch X …" at bounding box center [237, 25] width 352 height 11
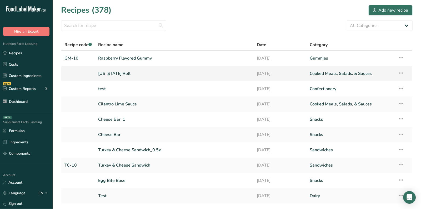
click at [113, 72] on link "[US_STATE] Roll" at bounding box center [174, 73] width 152 height 11
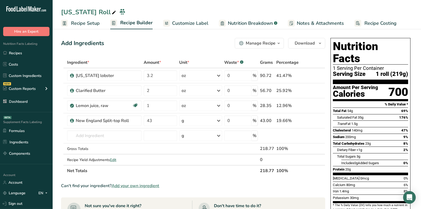
click at [365, 133] on div "Sodium 200mg 9%" at bounding box center [370, 136] width 75 height 7
drag, startPoint x: 342, startPoint y: 108, endPoint x: 404, endPoint y: 109, distance: 62.7
click at [404, 120] on div "Trans Fat 1.5g" at bounding box center [372, 123] width 71 height 7
click at [347, 115] on span "Saturated Fat" at bounding box center [347, 117] width 20 height 4
drag, startPoint x: 342, startPoint y: 105, endPoint x: 417, endPoint y: 110, distance: 74.9
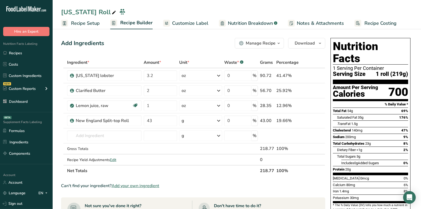
click at [417, 111] on section "Add Ingredients Manage Recipe Delete Recipe Duplicate Recipe Scale Recipe Save …" at bounding box center [237, 196] width 368 height 338
click at [192, 25] on span "Customize Label" at bounding box center [190, 23] width 36 height 7
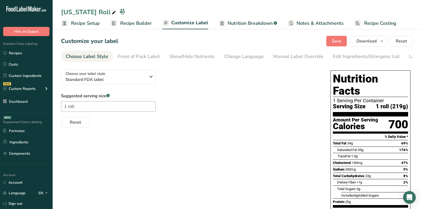
click at [249, 22] on span "Nutrition Breakdown" at bounding box center [250, 23] width 45 height 7
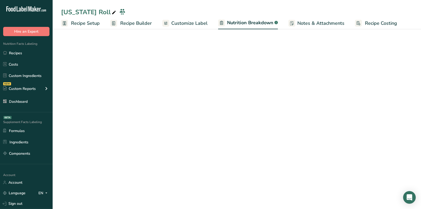
select select "Calories"
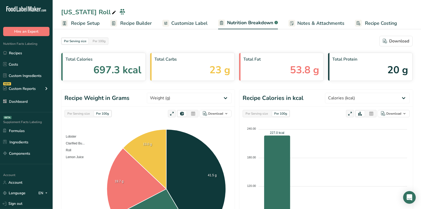
scroll to position [222, 0]
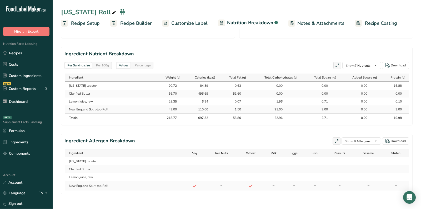
click at [335, 64] on icon at bounding box center [337, 65] width 5 height 7
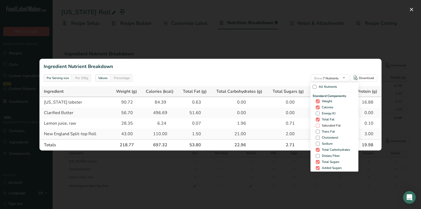
click at [320, 125] on span "Saturated Fat" at bounding box center [330, 125] width 21 height 4
click at [319, 125] on input "Saturated Fat" at bounding box center [317, 125] width 3 height 3
checkbox input "true"
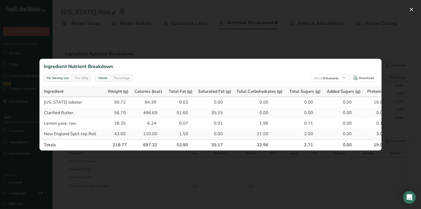
click at [409, 130] on div at bounding box center [210, 104] width 421 height 209
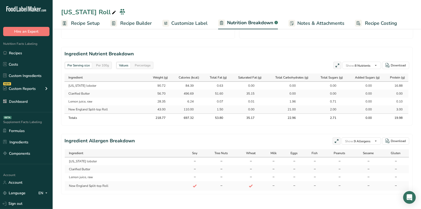
scroll to position [0, 0]
click at [246, 116] on div "35.17" at bounding box center [248, 117] width 13 height 5
copy div "35.17"
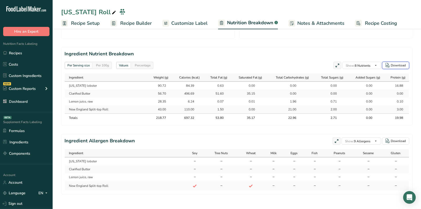
click at [396, 64] on div "Download" at bounding box center [398, 65] width 15 height 5
click at [185, 83] on div "84.39" at bounding box center [187, 85] width 13 height 5
click at [245, 93] on div "35.15" at bounding box center [248, 93] width 13 height 5
